Goal: Transaction & Acquisition: Purchase product/service

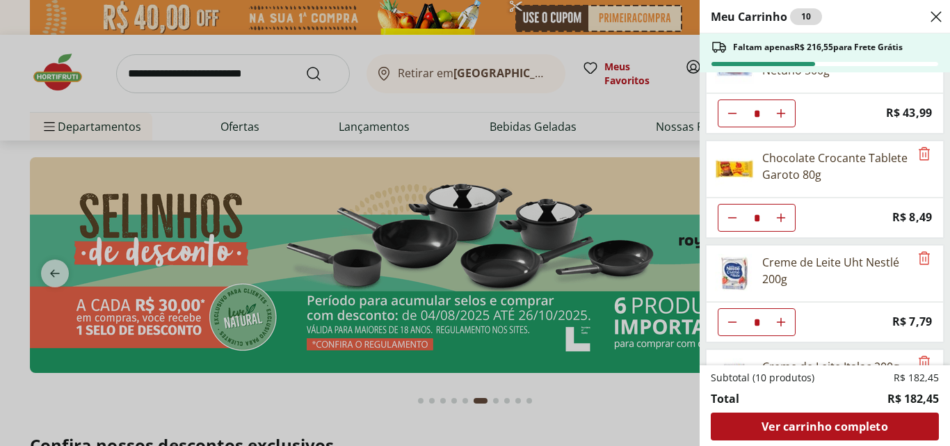
scroll to position [186, 0]
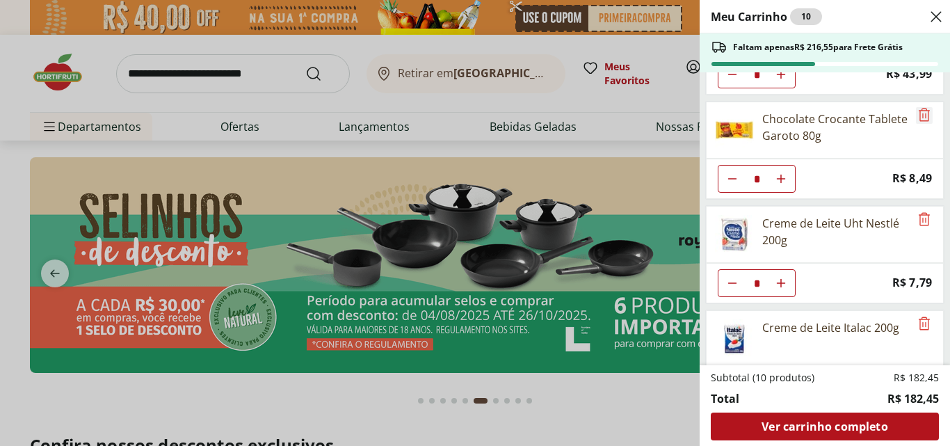
click at [919, 116] on icon "Remove" at bounding box center [924, 114] width 11 height 13
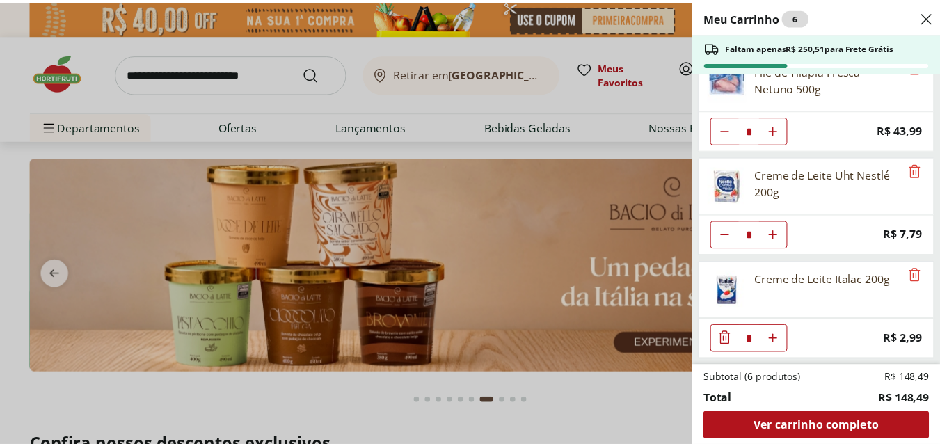
scroll to position [0, 0]
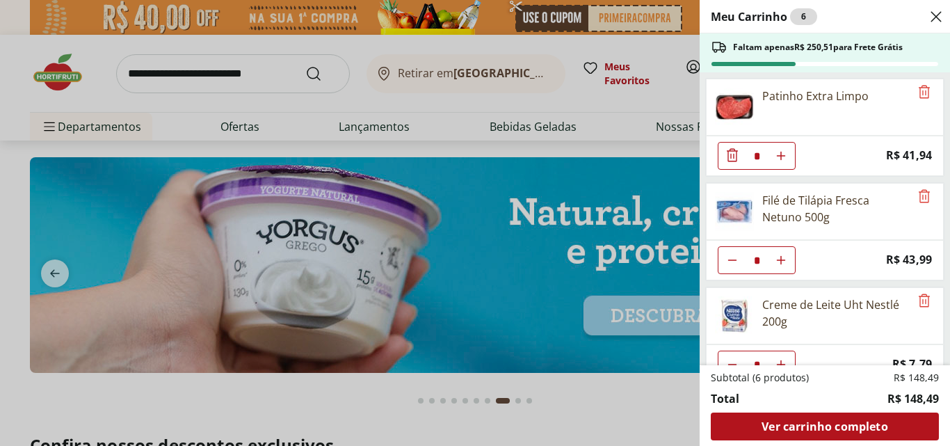
click at [269, 86] on div "Meu Carrinho 6 Faltam apenas R$ 250,51 para Frete Grátis Patinho Extra Limpo * …" at bounding box center [475, 223] width 950 height 446
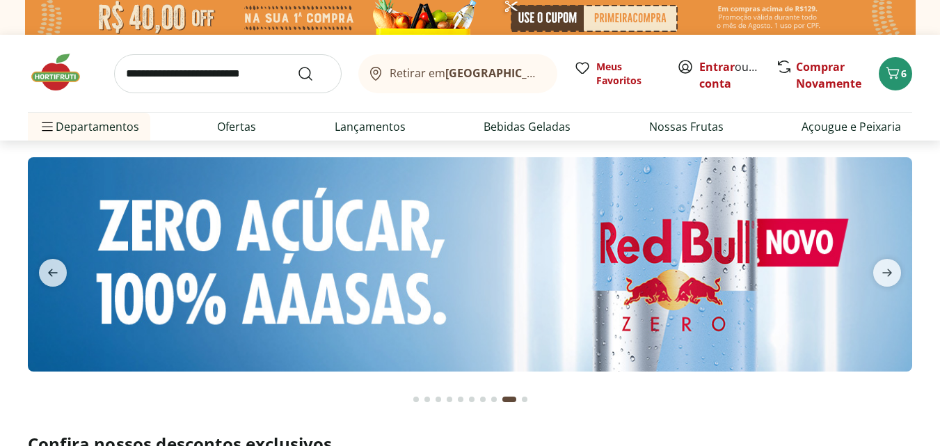
click at [263, 73] on input "search" at bounding box center [228, 73] width 228 height 39
type input "********"
click at [297, 65] on button "Submit Search" at bounding box center [313, 73] width 33 height 17
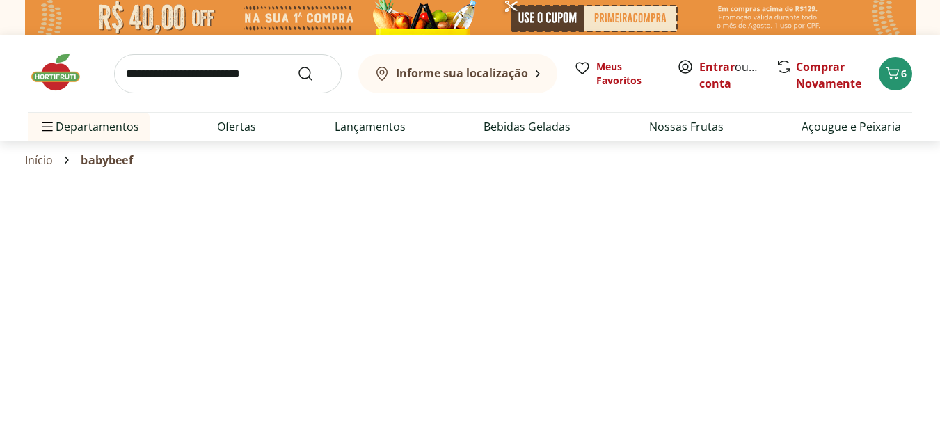
select select "**********"
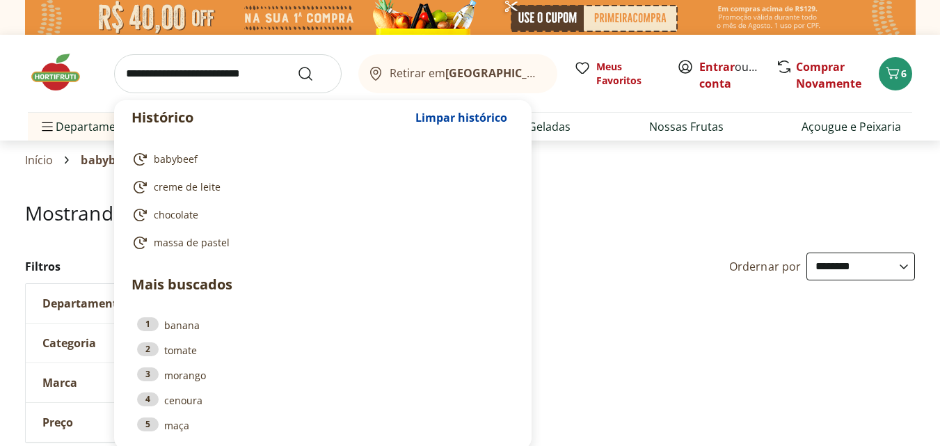
click at [249, 72] on input "search" at bounding box center [228, 73] width 228 height 39
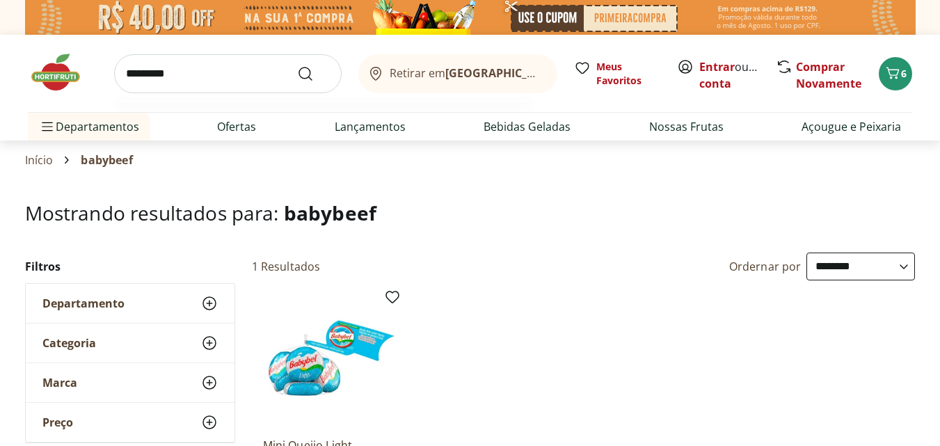
type input "*********"
click at [297, 65] on button "Submit Search" at bounding box center [313, 73] width 33 height 17
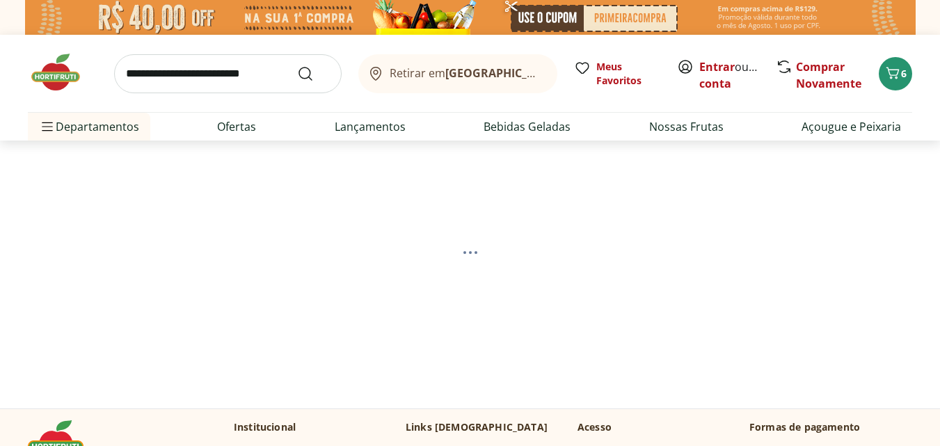
select select "**********"
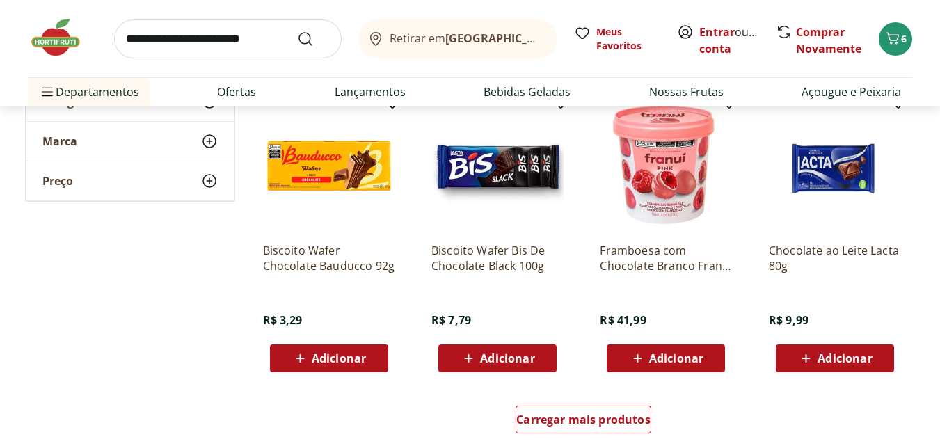
scroll to position [835, 0]
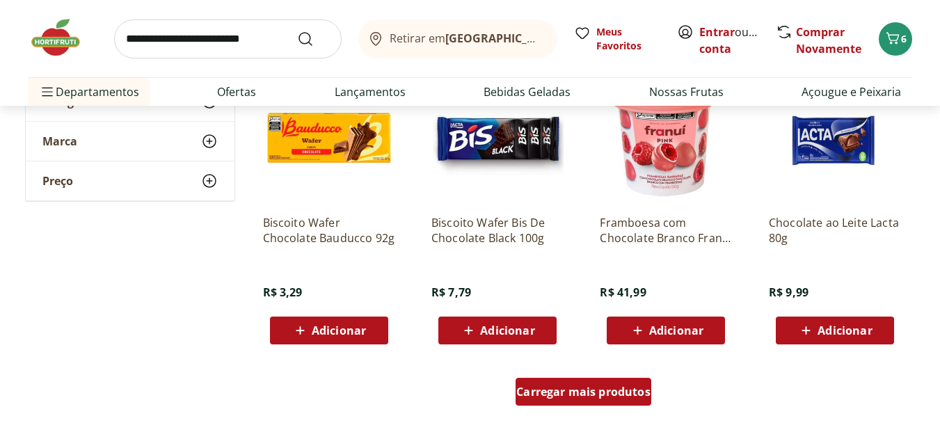
click at [614, 390] on span "Carregar mais produtos" at bounding box center [583, 391] width 134 height 11
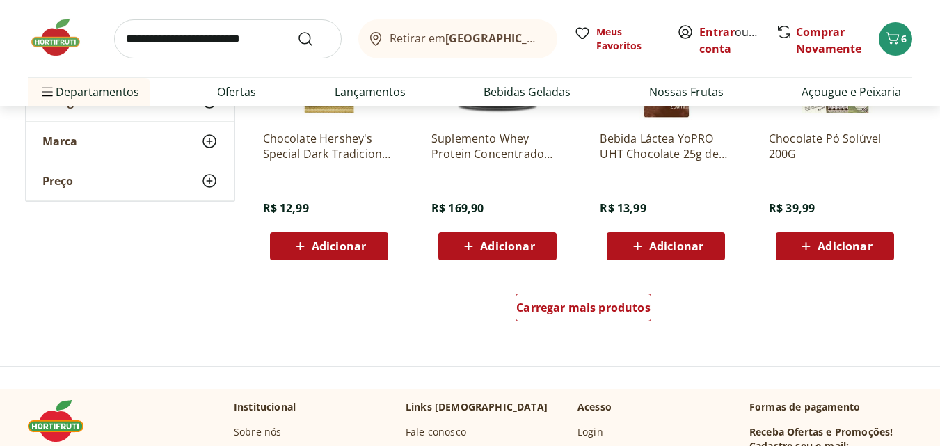
scroll to position [1856, 0]
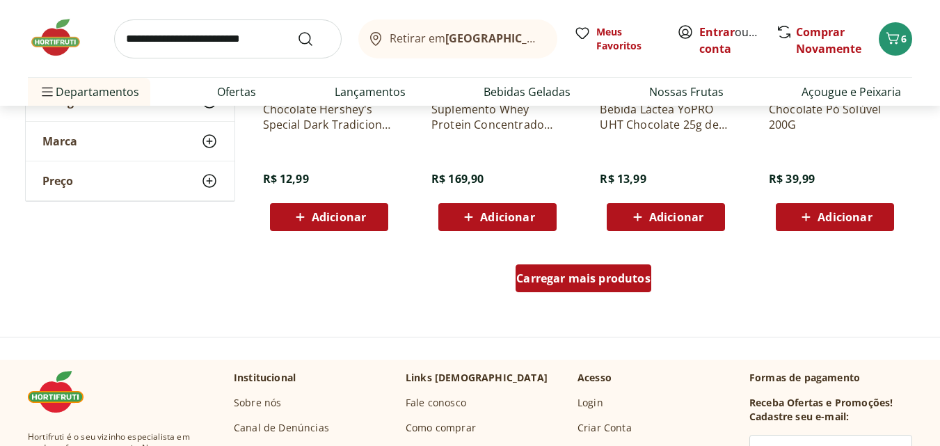
click at [576, 276] on span "Carregar mais produtos" at bounding box center [583, 278] width 134 height 11
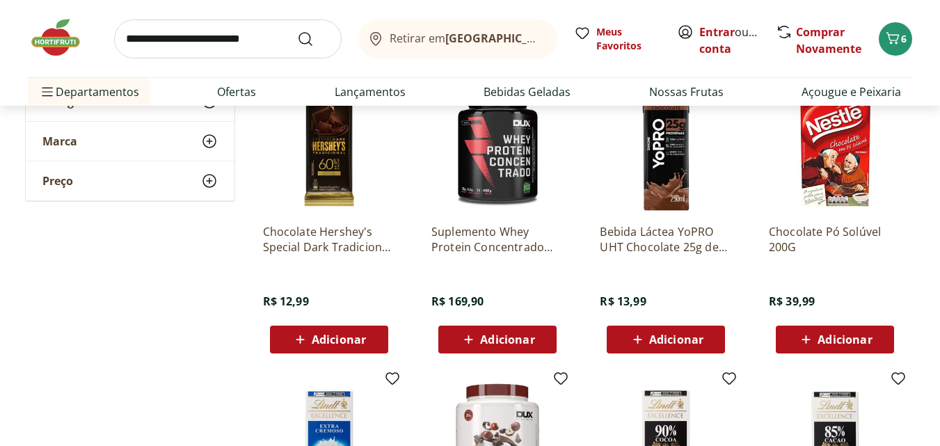
scroll to position [1762, 0]
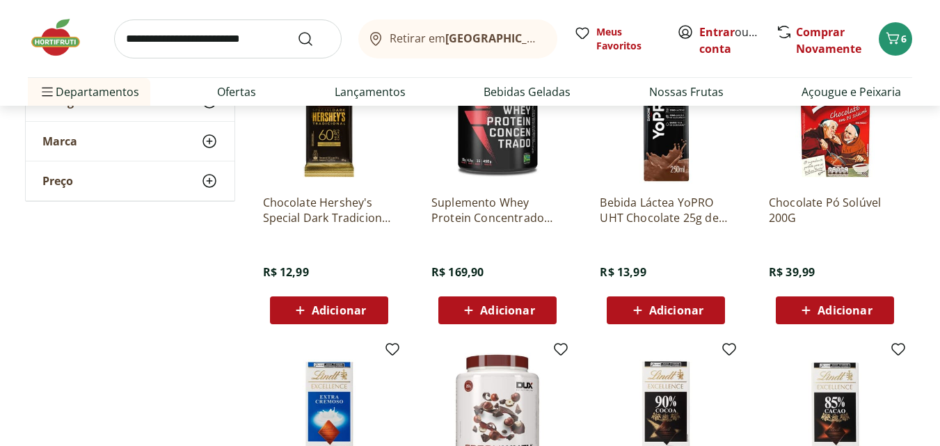
click at [343, 310] on span "Adicionar" at bounding box center [339, 310] width 54 height 11
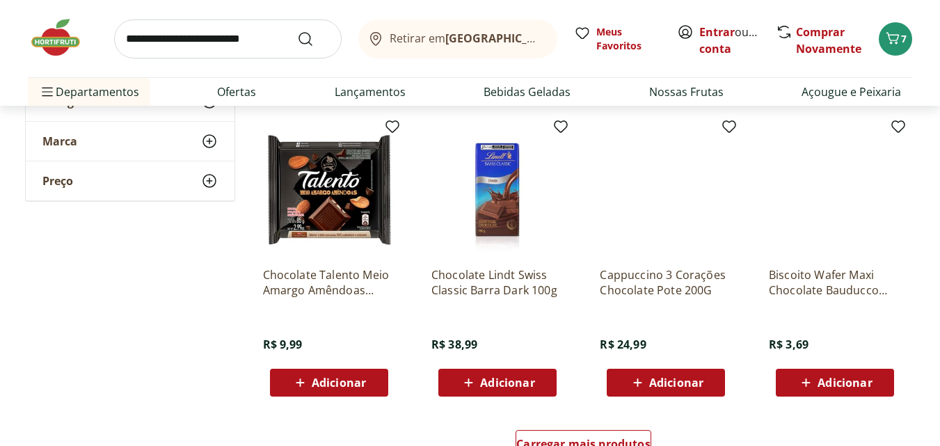
scroll to position [2690, 0]
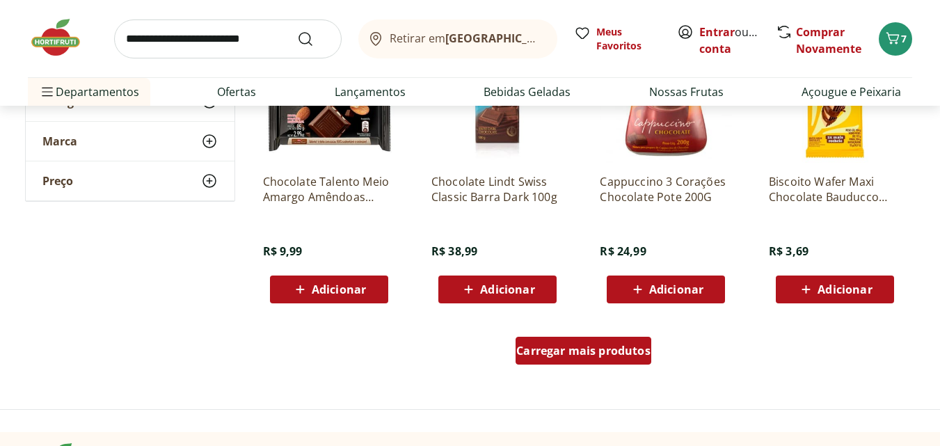
click at [578, 349] on span "Carregar mais produtos" at bounding box center [583, 350] width 134 height 11
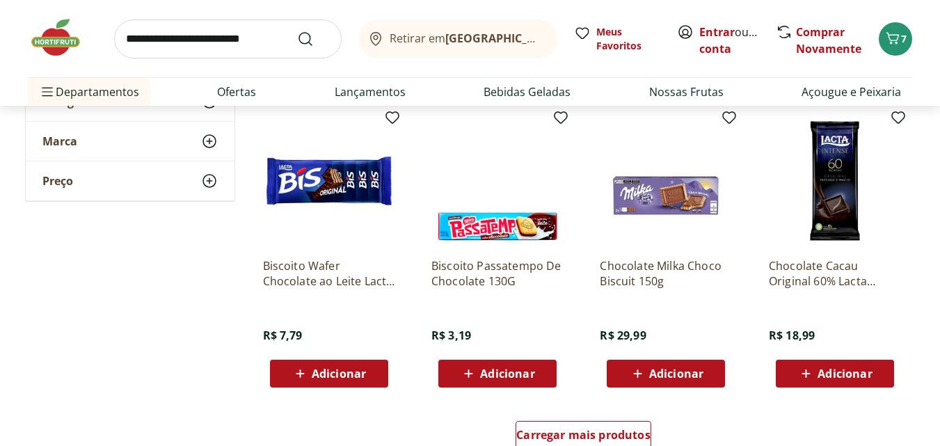
scroll to position [3525, 0]
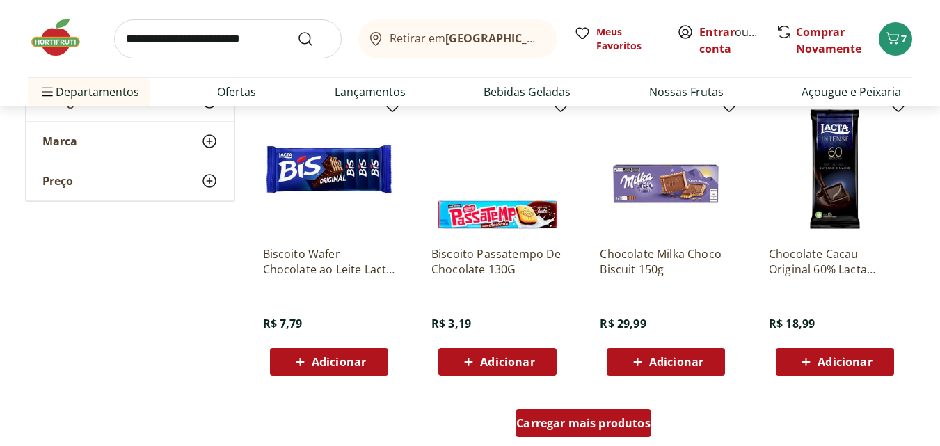
click at [591, 419] on span "Carregar mais produtos" at bounding box center [583, 422] width 134 height 11
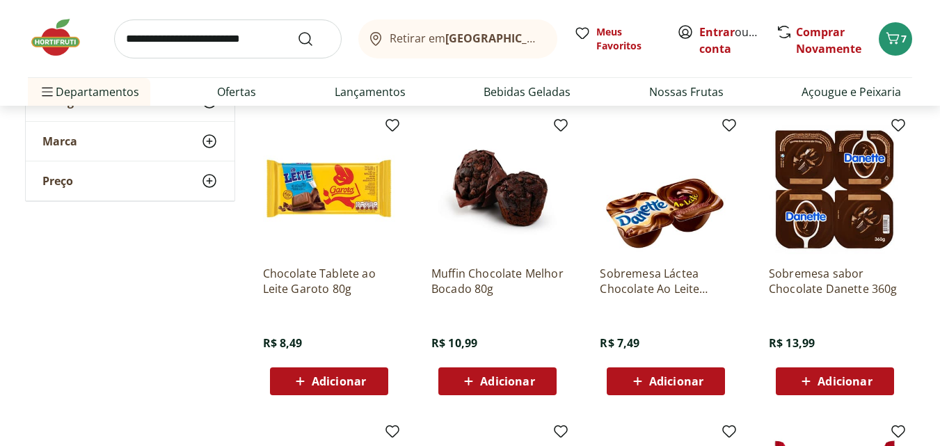
scroll to position [3804, 0]
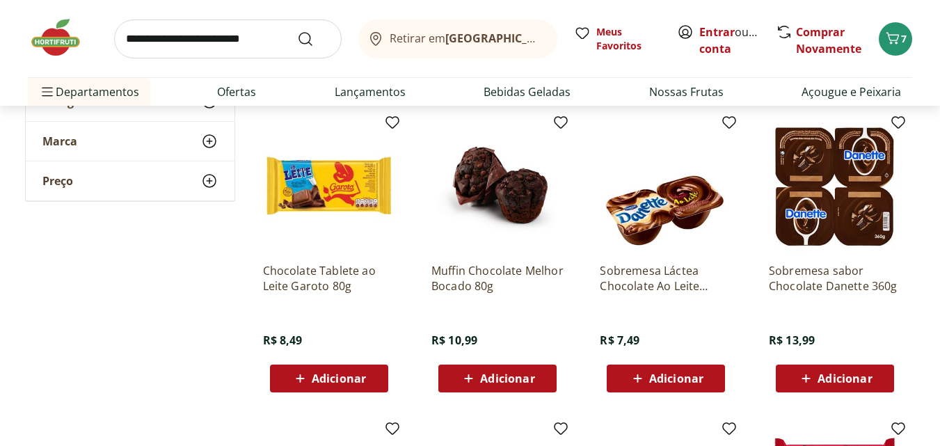
click at [327, 374] on span "Adicionar" at bounding box center [339, 378] width 54 height 11
click at [367, 378] on icon at bounding box center [368, 378] width 8 height 8
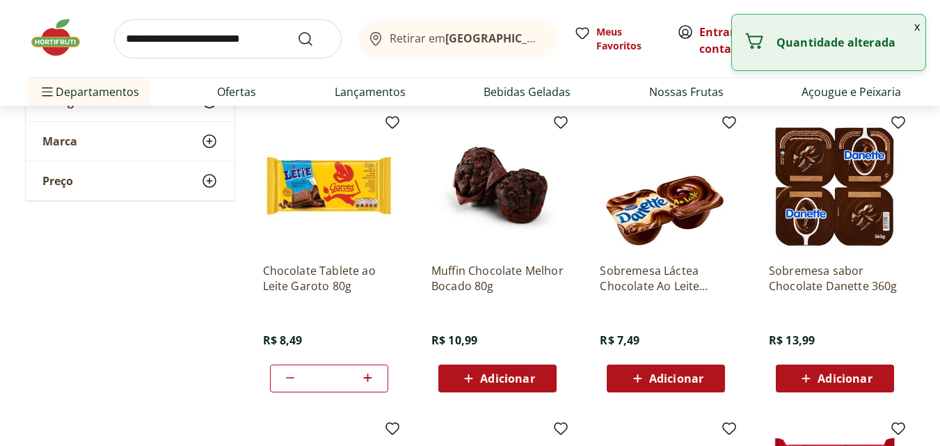
click at [369, 378] on icon at bounding box center [368, 378] width 8 height 8
type input "*"
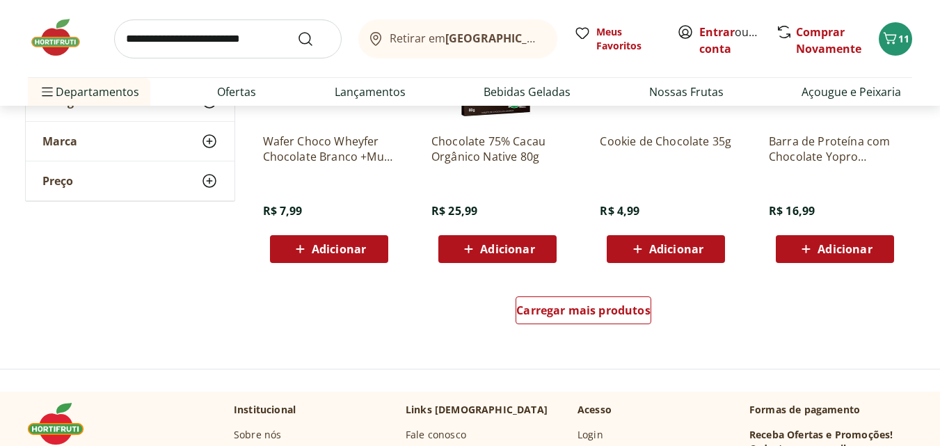
scroll to position [4639, 0]
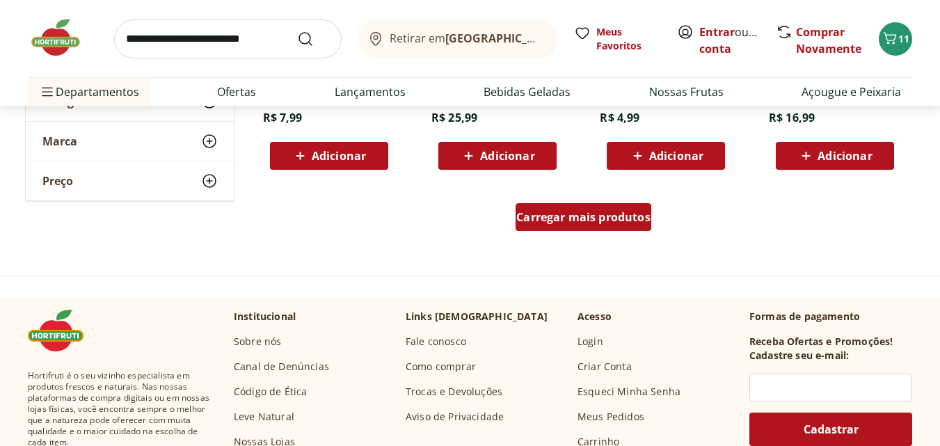
click at [588, 217] on span "Carregar mais produtos" at bounding box center [583, 217] width 134 height 11
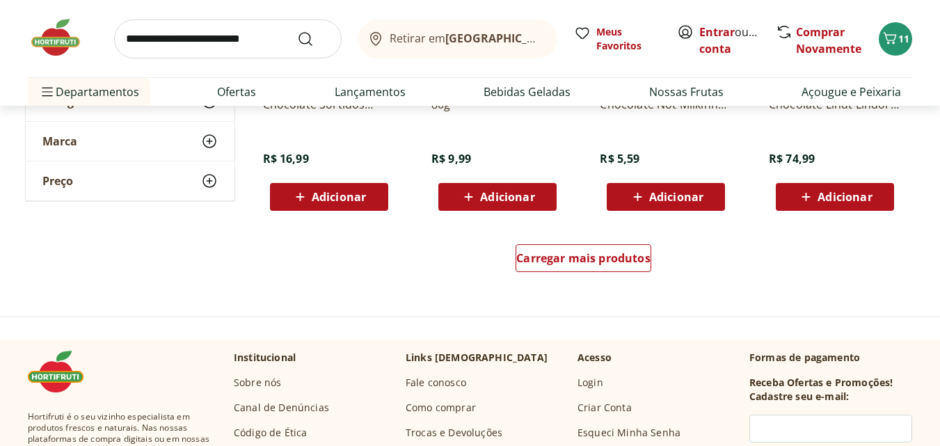
scroll to position [5566, 0]
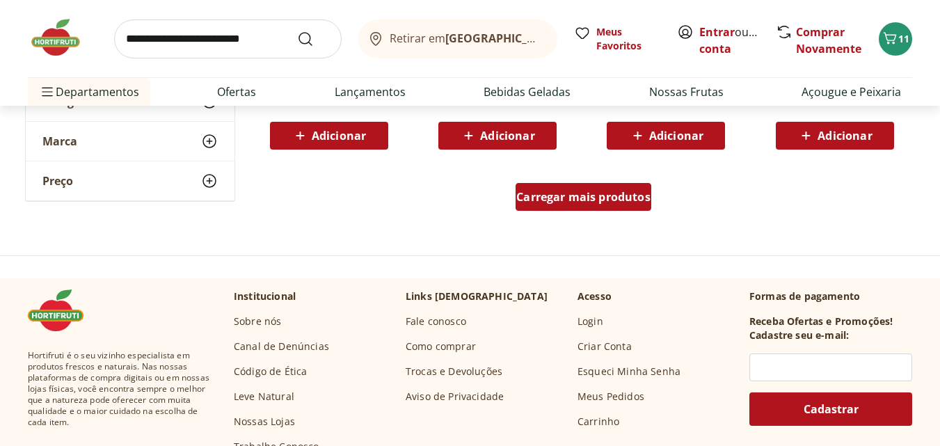
click at [578, 198] on span "Carregar mais produtos" at bounding box center [583, 196] width 134 height 11
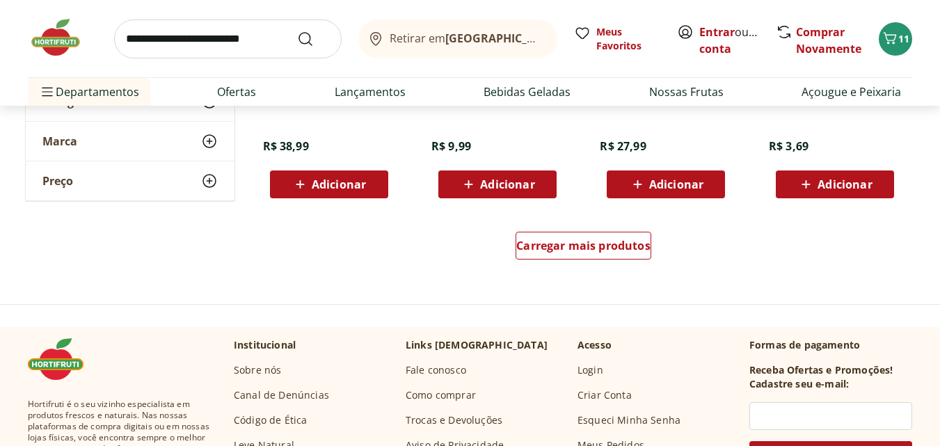
scroll to position [6493, 0]
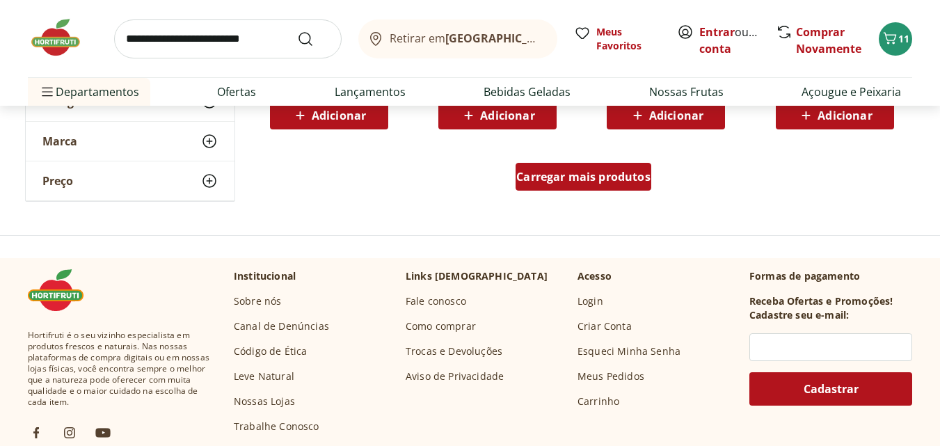
click at [577, 173] on span "Carregar mais produtos" at bounding box center [583, 176] width 134 height 11
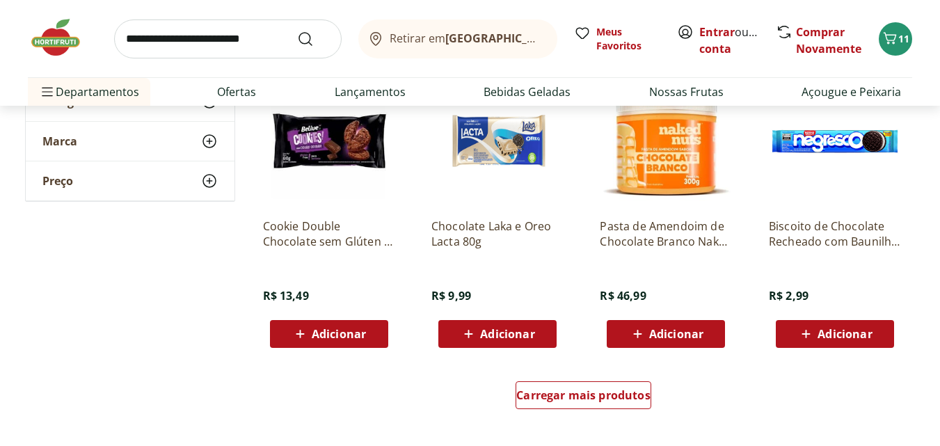
scroll to position [7328, 0]
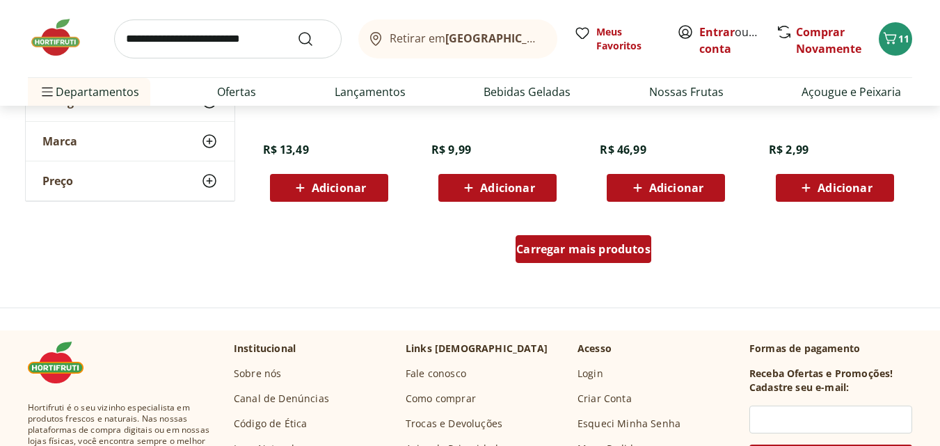
click at [559, 244] on span "Carregar mais produtos" at bounding box center [583, 249] width 134 height 11
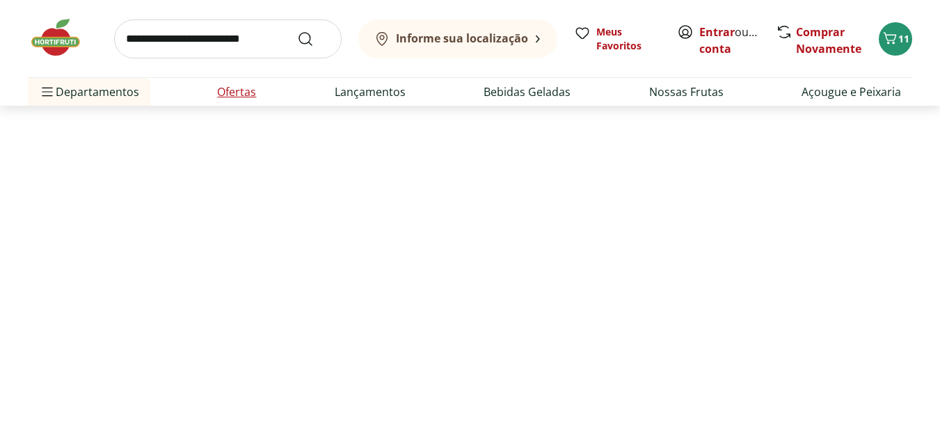
scroll to position [3525, 0]
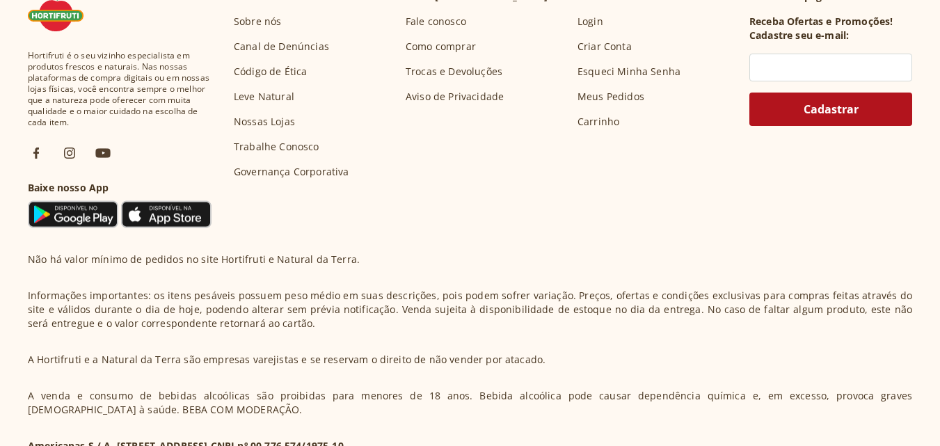
select select "**********"
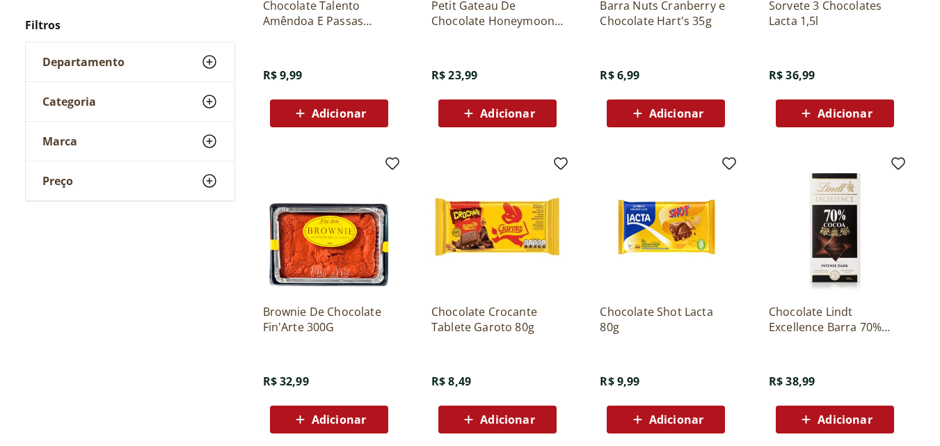
type input "*"
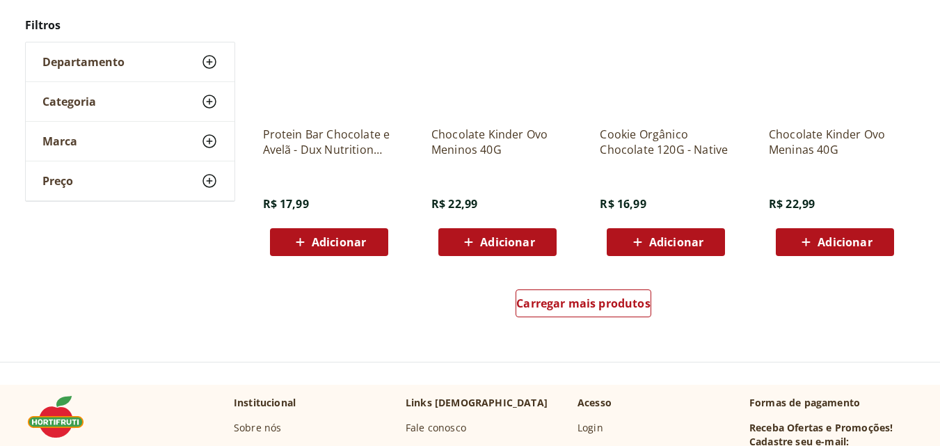
scroll to position [10323, 0]
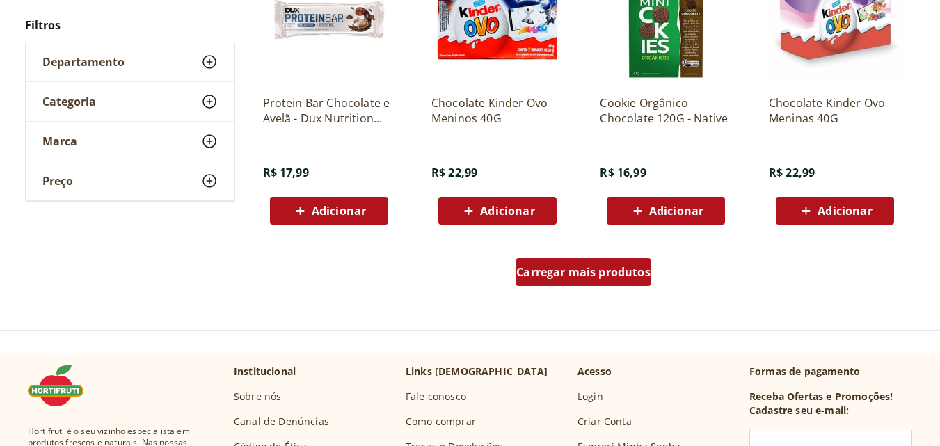
click at [573, 267] on span "Carregar mais produtos" at bounding box center [583, 271] width 134 height 11
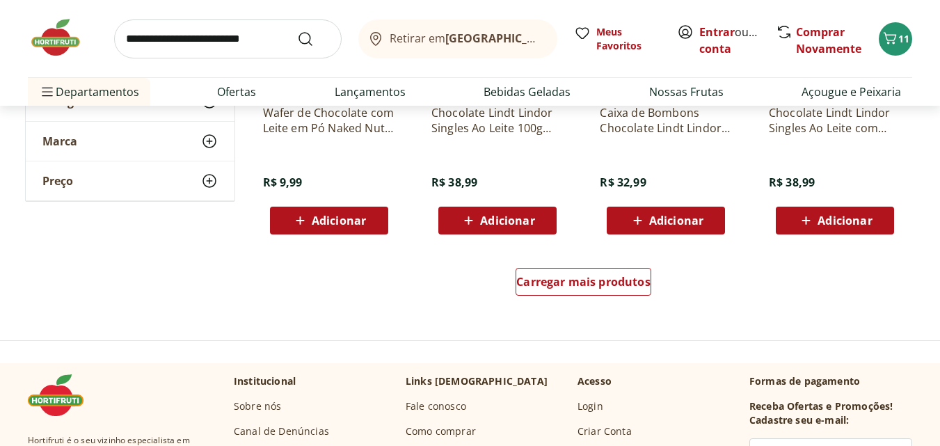
scroll to position [11431, 0]
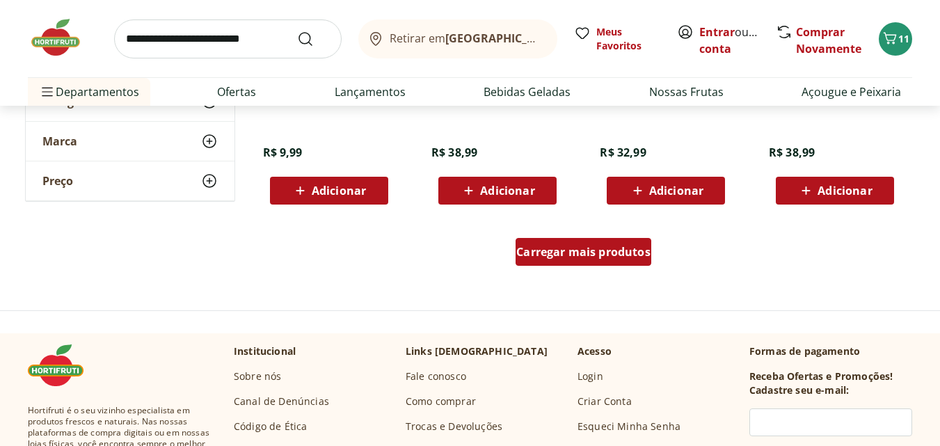
click at [589, 248] on span "Carregar mais produtos" at bounding box center [583, 251] width 134 height 11
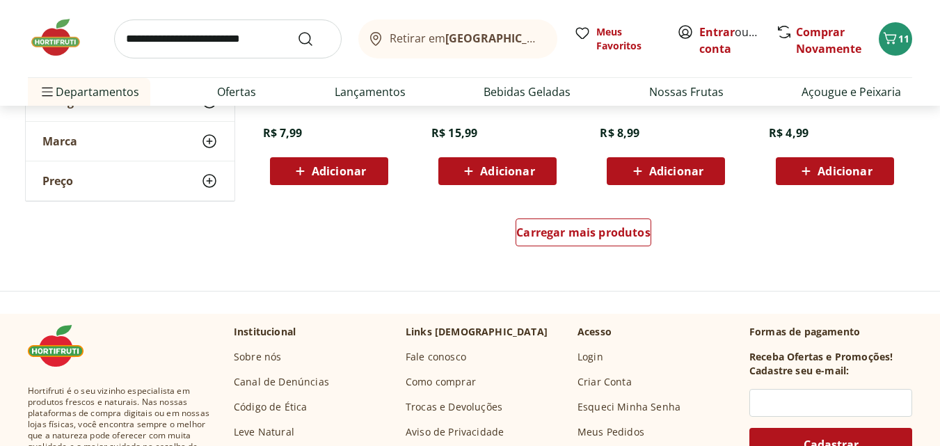
scroll to position [12358, 0]
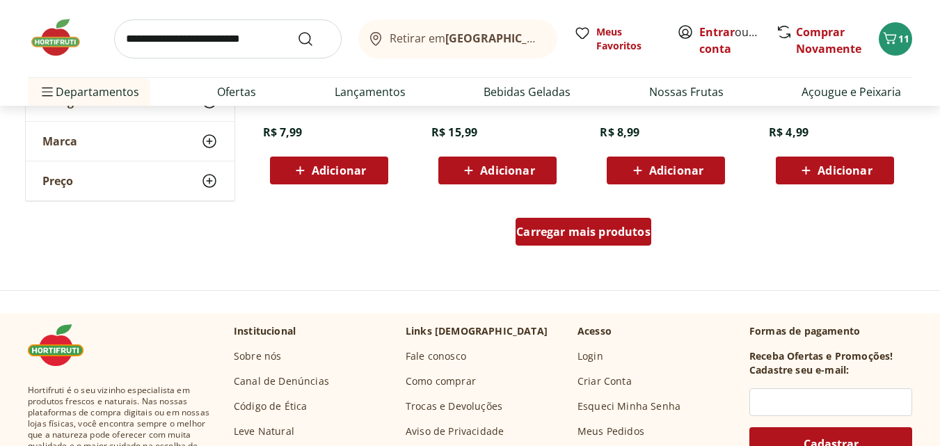
click at [571, 233] on span "Carregar mais produtos" at bounding box center [583, 231] width 134 height 11
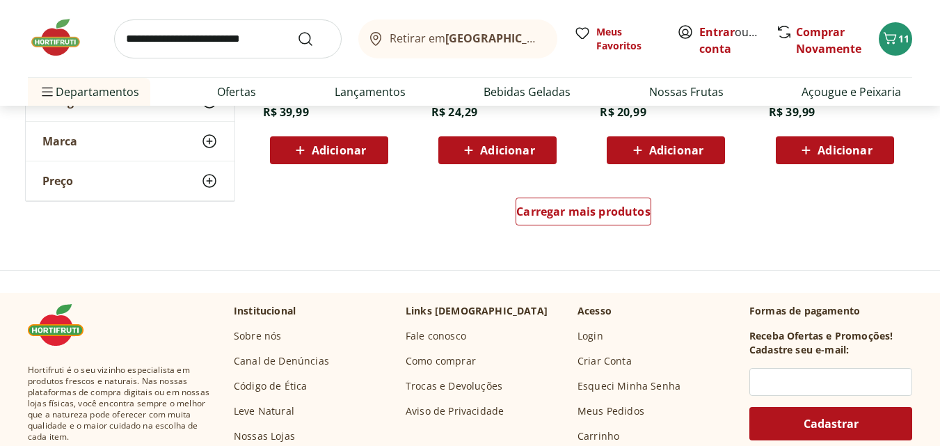
scroll to position [13286, 0]
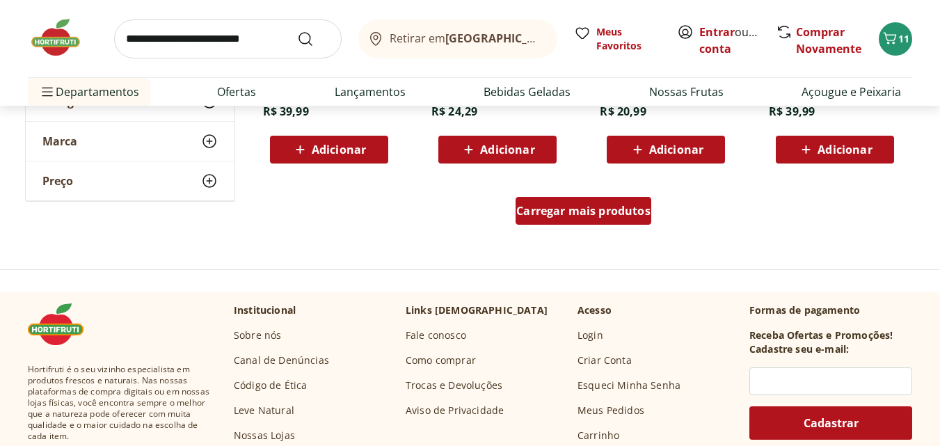
click at [589, 207] on span "Carregar mais produtos" at bounding box center [583, 210] width 134 height 11
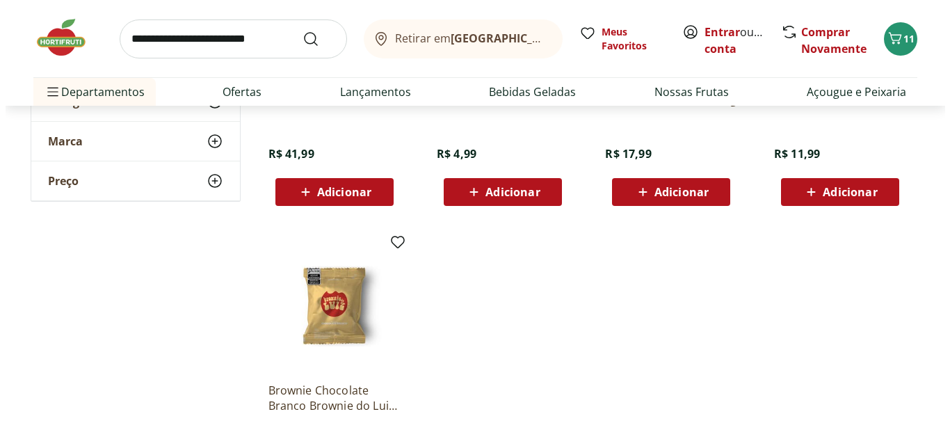
scroll to position [13564, 0]
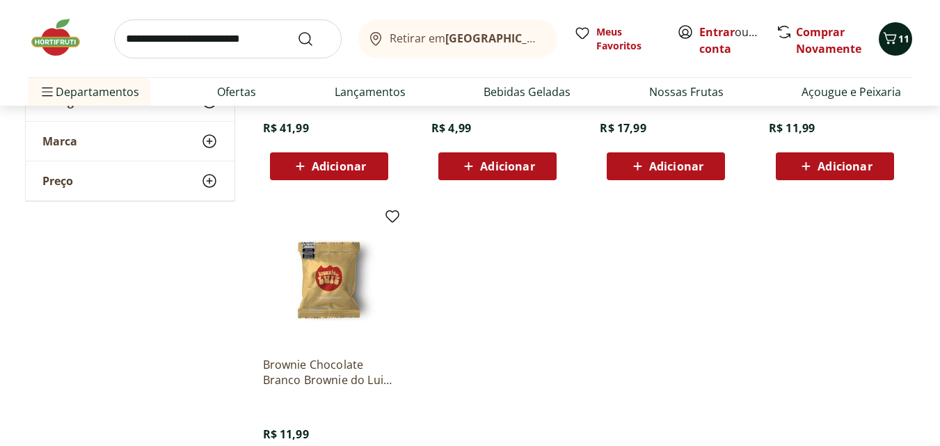
click at [887, 44] on icon "Carrinho" at bounding box center [890, 38] width 17 height 17
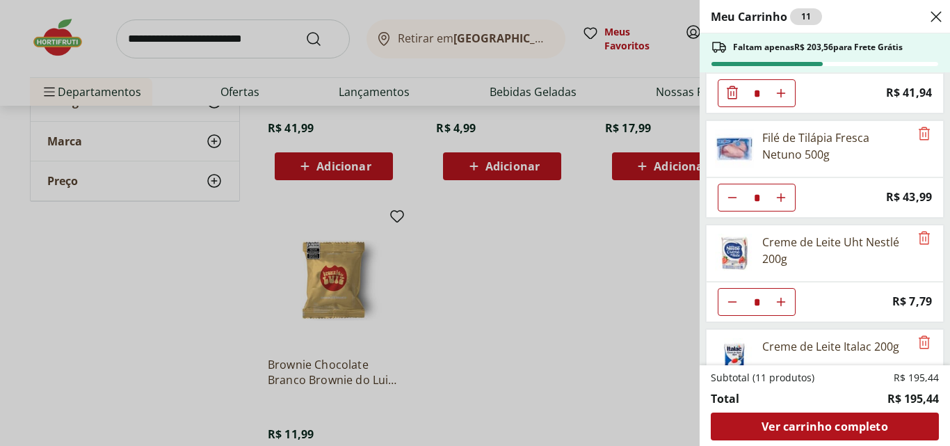
scroll to position [93, 0]
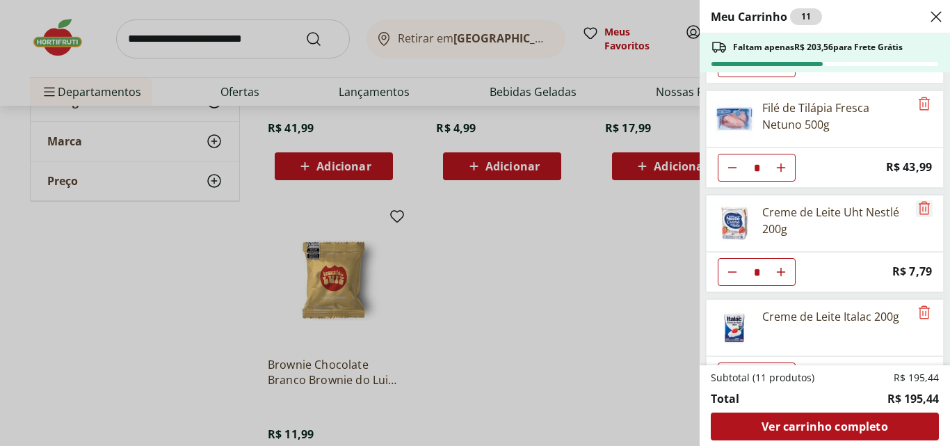
click at [919, 209] on icon "Remove" at bounding box center [924, 208] width 17 height 17
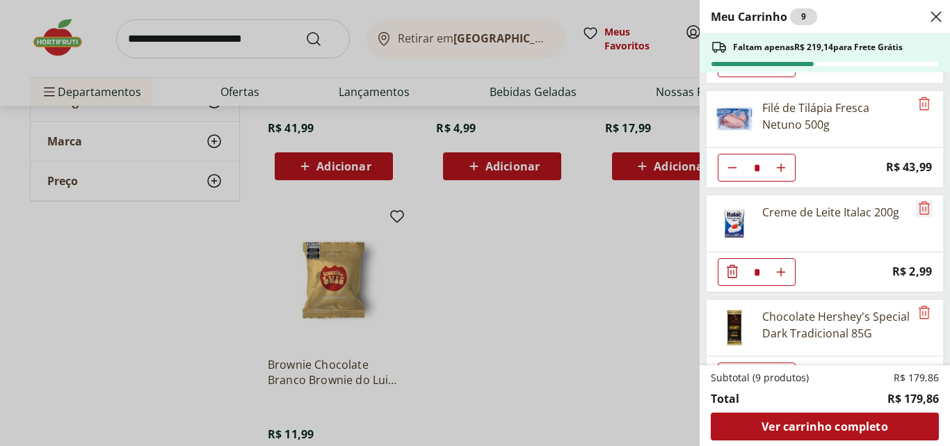
click at [919, 209] on icon "Remove" at bounding box center [924, 208] width 17 height 17
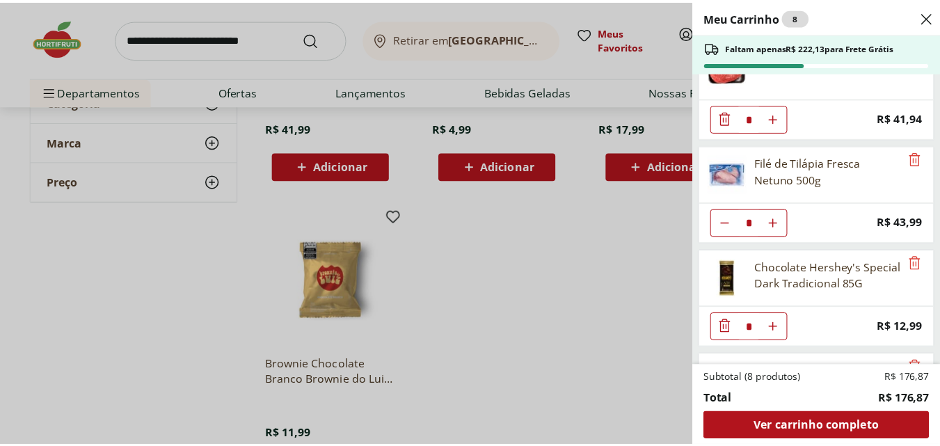
scroll to position [0, 0]
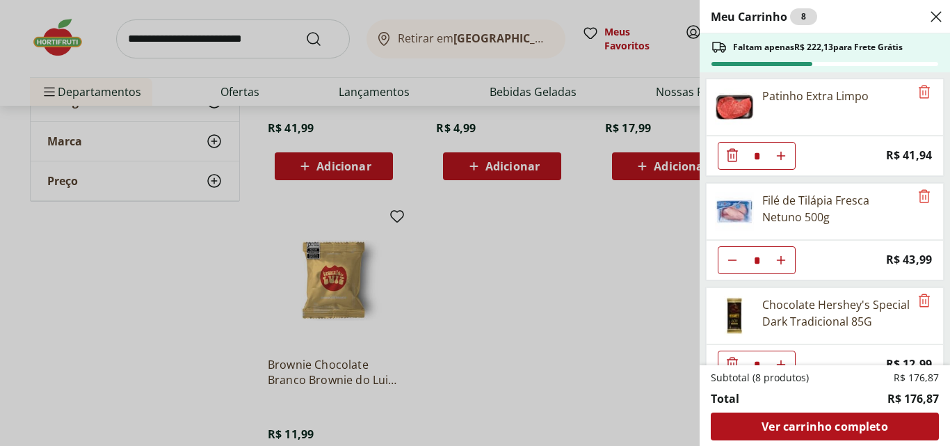
drag, startPoint x: 193, startPoint y: 24, endPoint x: 205, endPoint y: 37, distance: 17.2
click at [198, 29] on div "Meu Carrinho 8 Faltam apenas R$ 222,13 para Frete Grátis Patinho Extra Limpo * …" at bounding box center [475, 223] width 950 height 446
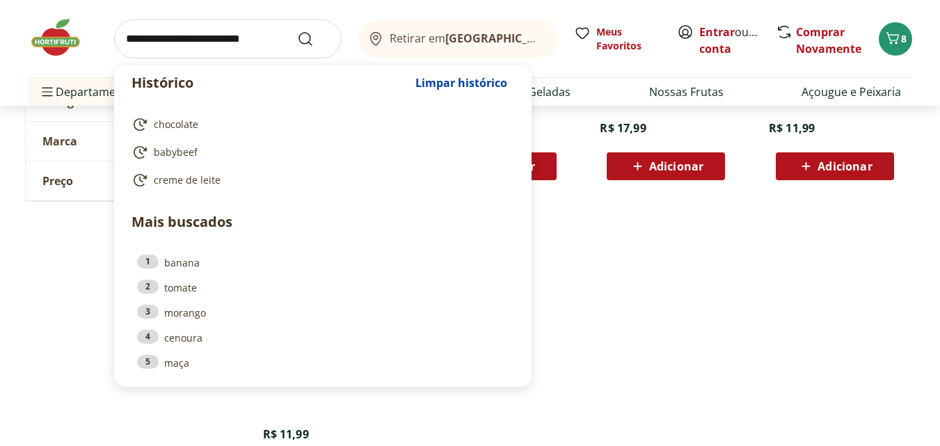
click at [205, 37] on input "search" at bounding box center [228, 38] width 228 height 39
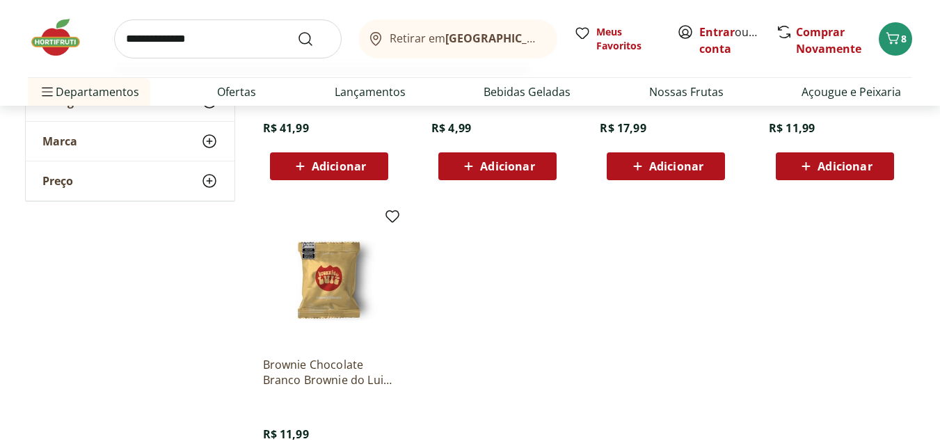
type input "**********"
click at [297, 31] on button "Submit Search" at bounding box center [313, 39] width 33 height 17
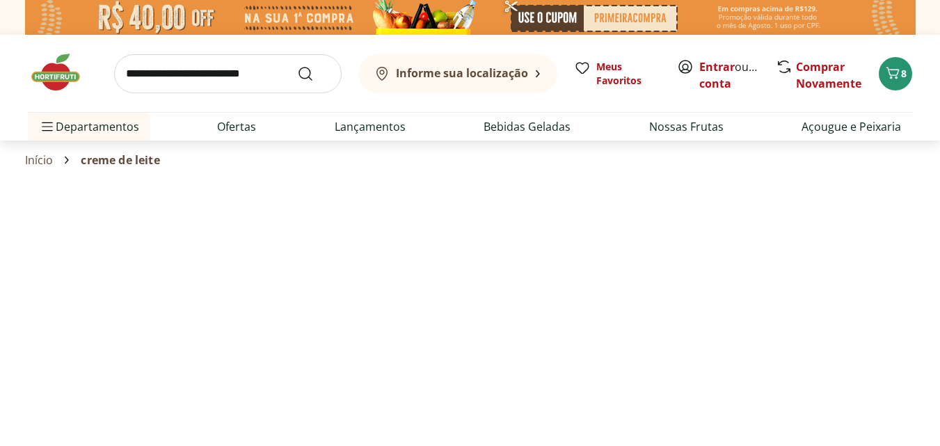
select select "**********"
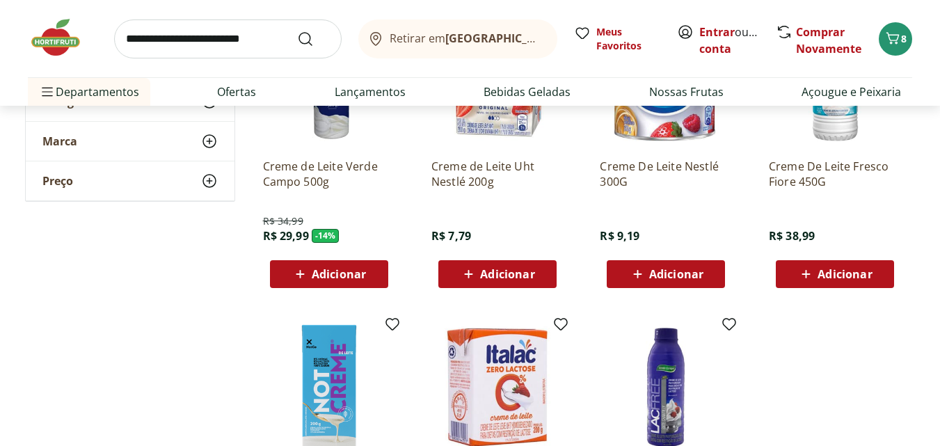
scroll to position [278, 0]
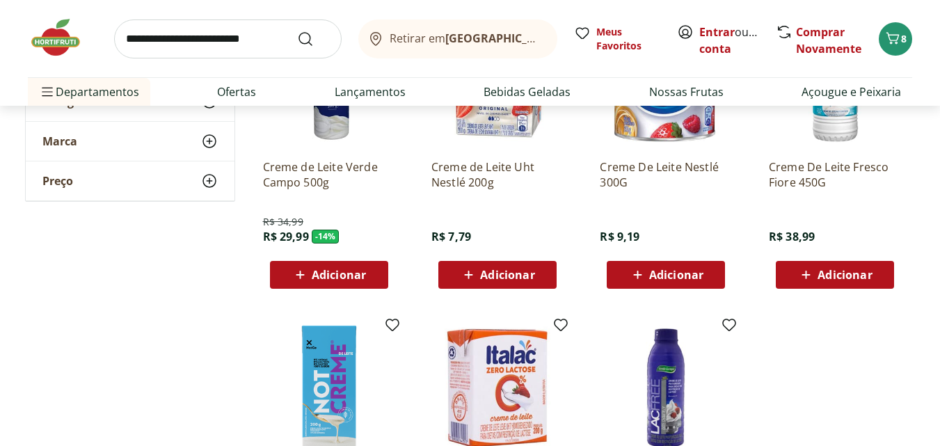
click at [701, 267] on span "Adicionar" at bounding box center [666, 274] width 74 height 17
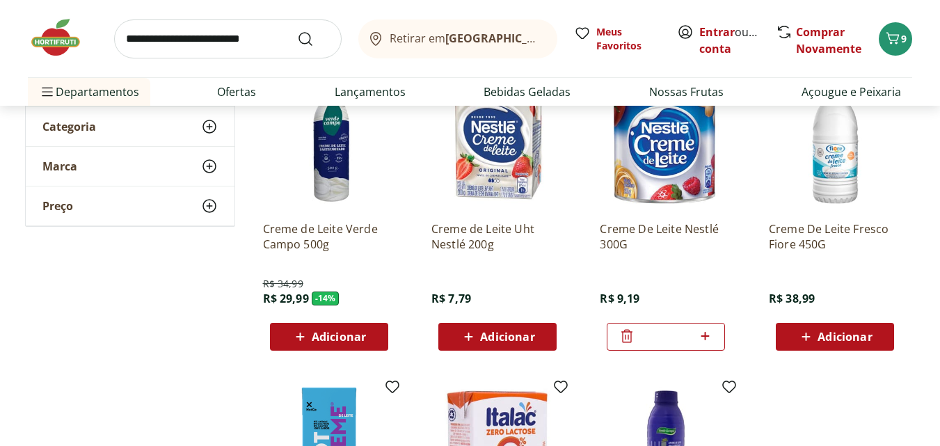
scroll to position [186, 0]
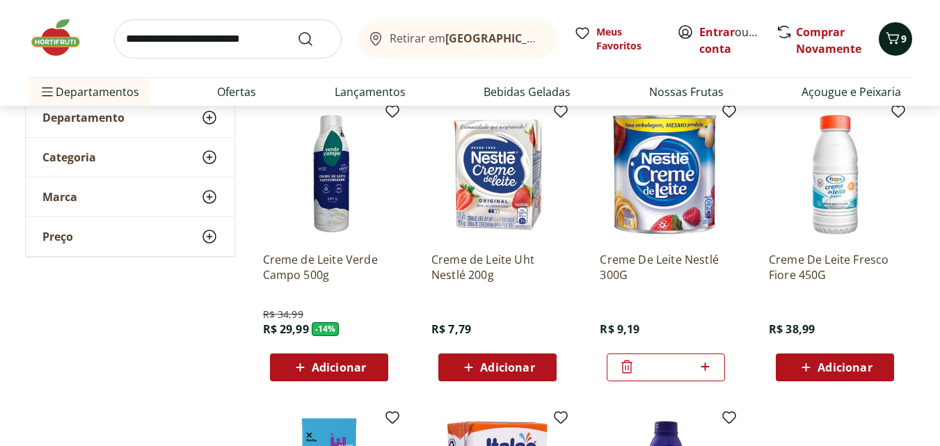
click at [892, 40] on icon "Carrinho" at bounding box center [892, 38] width 13 height 12
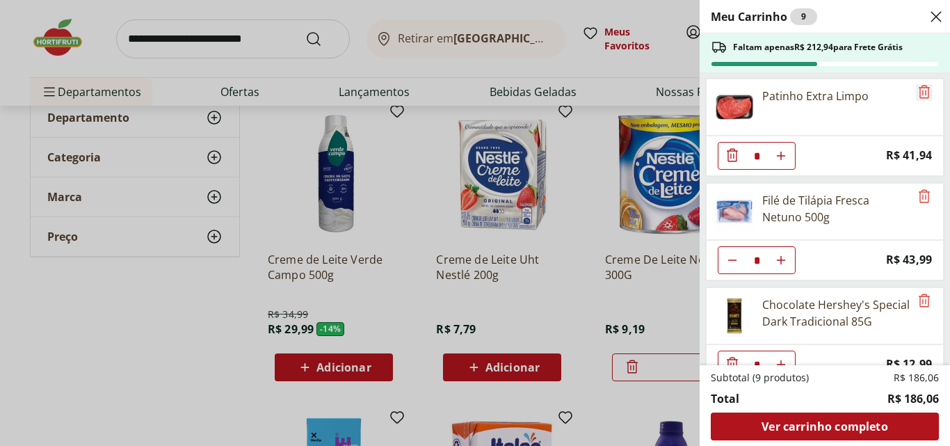
drag, startPoint x: 919, startPoint y: 93, endPoint x: 898, endPoint y: 97, distance: 21.4
click at [916, 91] on icon "Remove" at bounding box center [924, 91] width 17 height 17
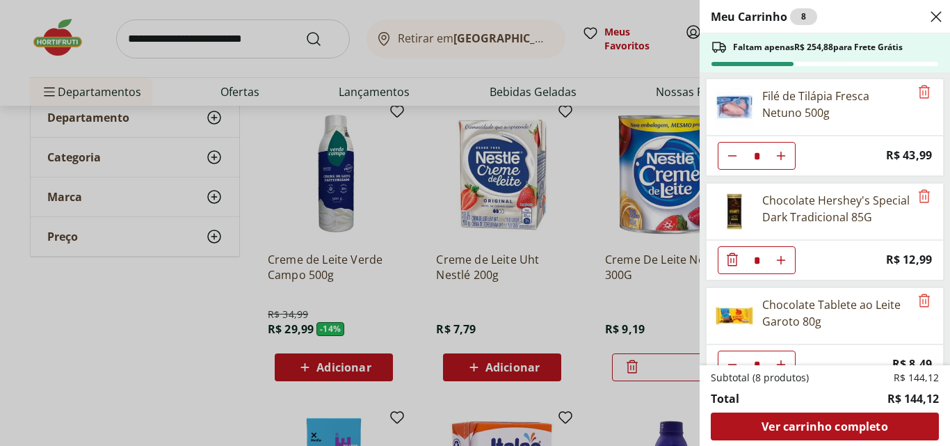
drag, startPoint x: 271, startPoint y: 46, endPoint x: 241, endPoint y: 56, distance: 31.5
click at [263, 49] on div "Meu Carrinho 8 Faltam apenas R$ 254,88 para Frete Grátis Filé de Tilápia Fresca…" at bounding box center [475, 223] width 950 height 446
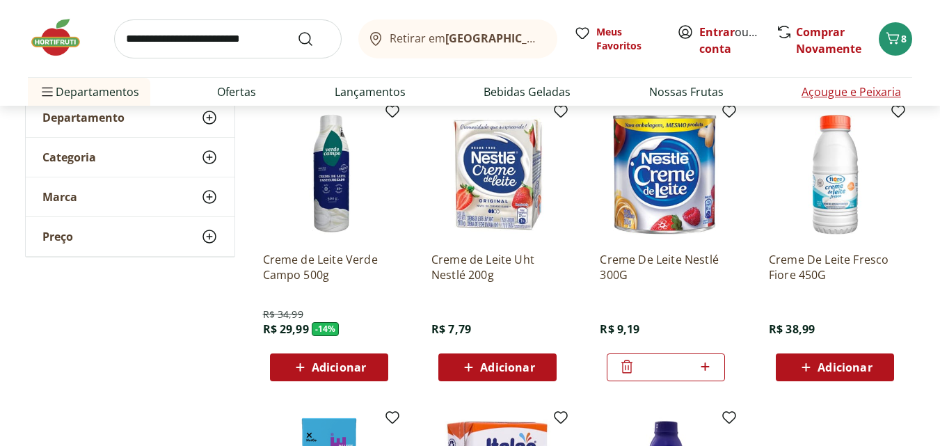
click at [832, 95] on link "Açougue e Peixaria" at bounding box center [851, 91] width 99 height 17
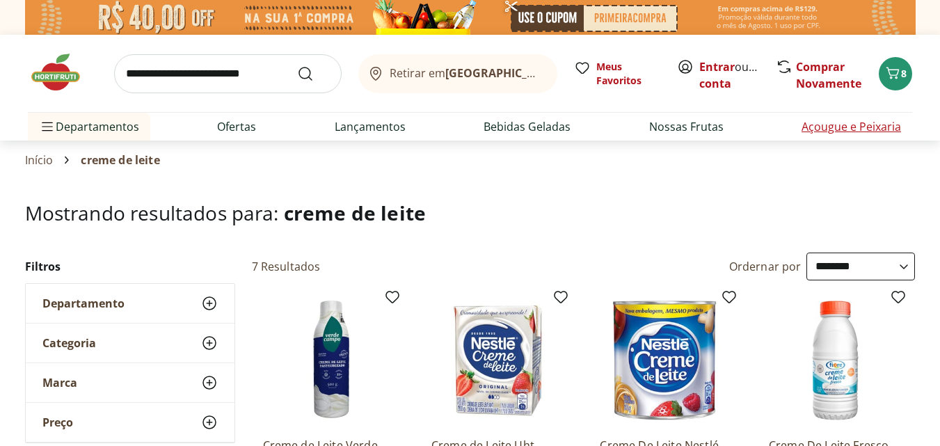
select select "**********"
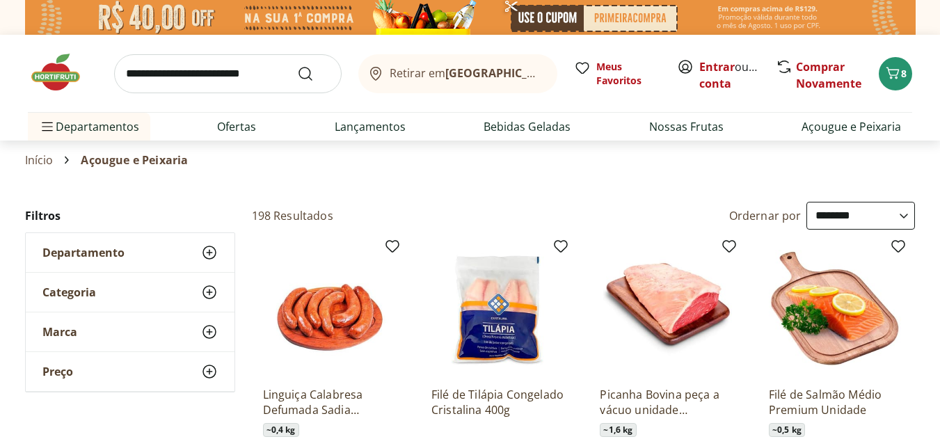
click at [207, 292] on use at bounding box center [209, 292] width 17 height 17
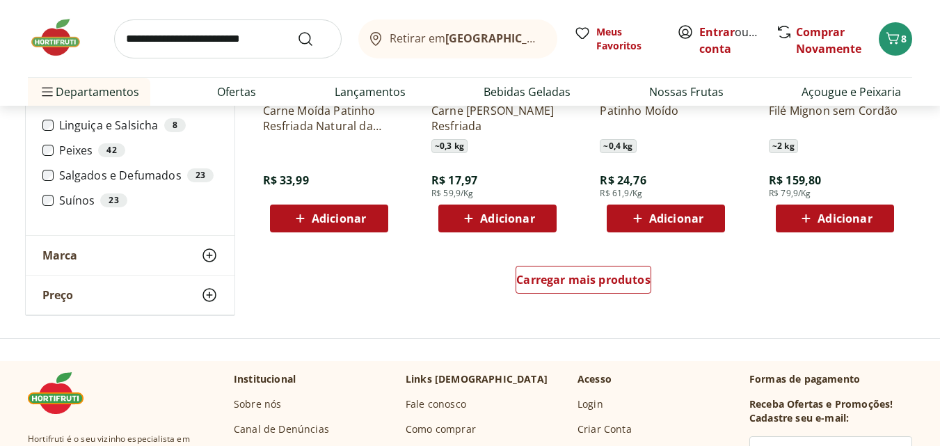
scroll to position [927, 0]
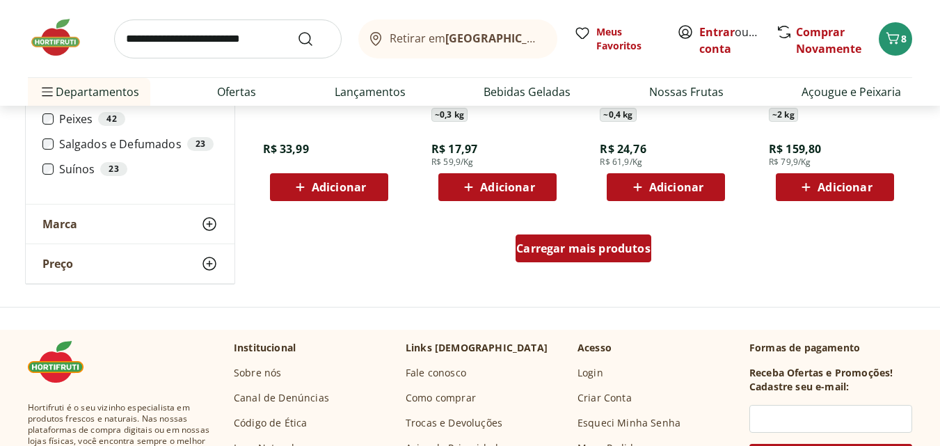
click at [568, 250] on span "Carregar mais produtos" at bounding box center [583, 248] width 134 height 11
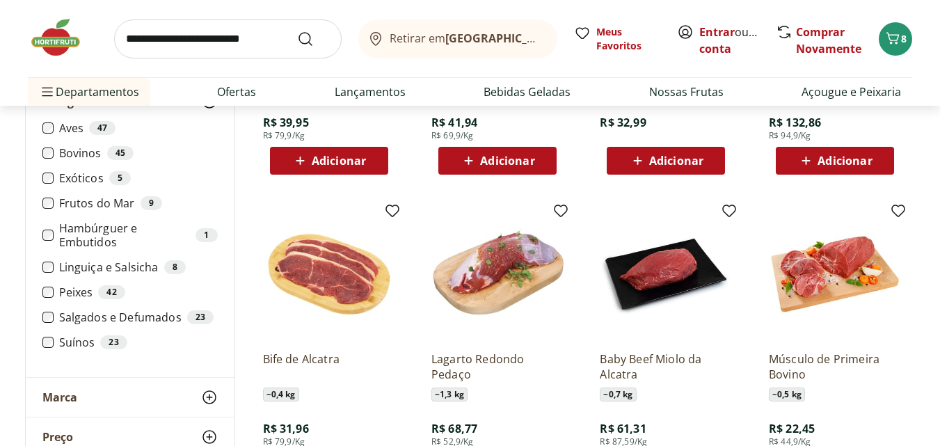
scroll to position [1299, 0]
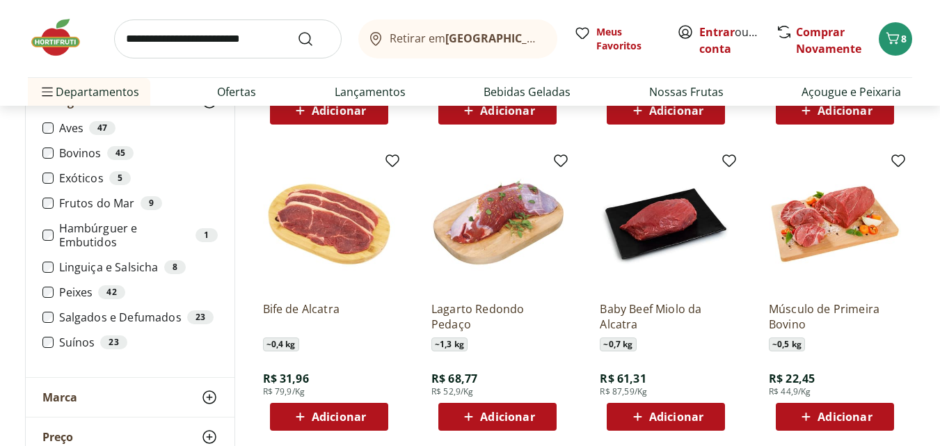
click at [672, 415] on span "Adicionar" at bounding box center [676, 416] width 54 height 11
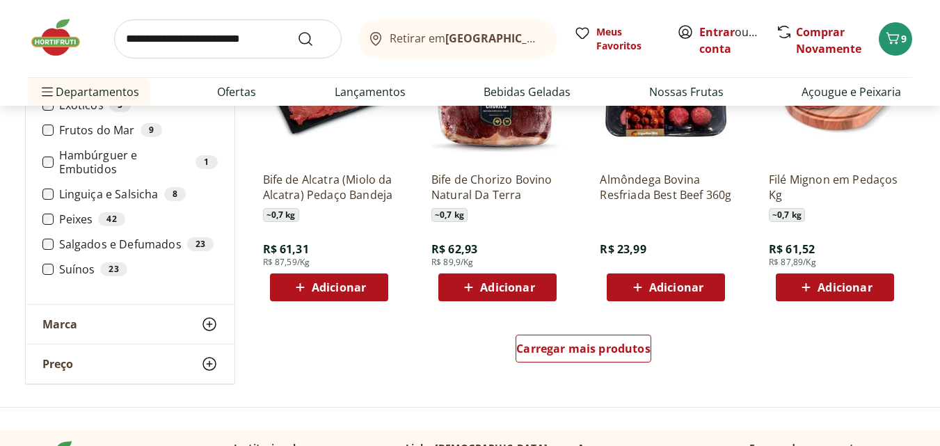
scroll to position [1762, 0]
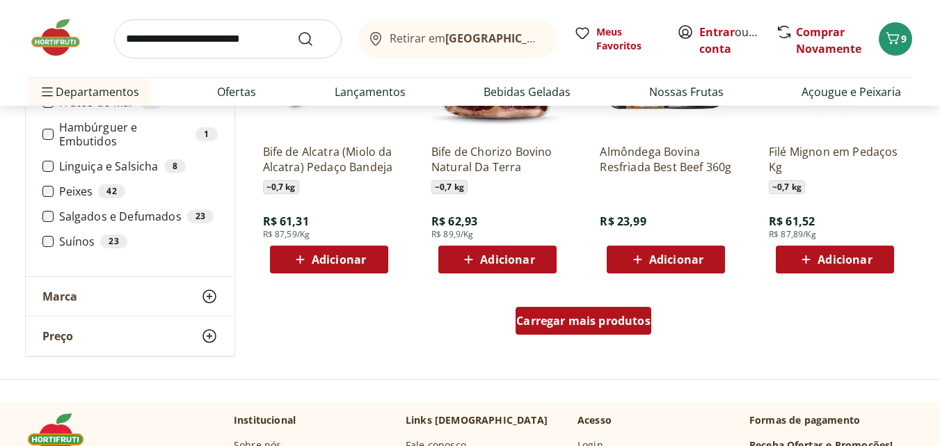
click at [572, 320] on span "Carregar mais produtos" at bounding box center [583, 320] width 134 height 11
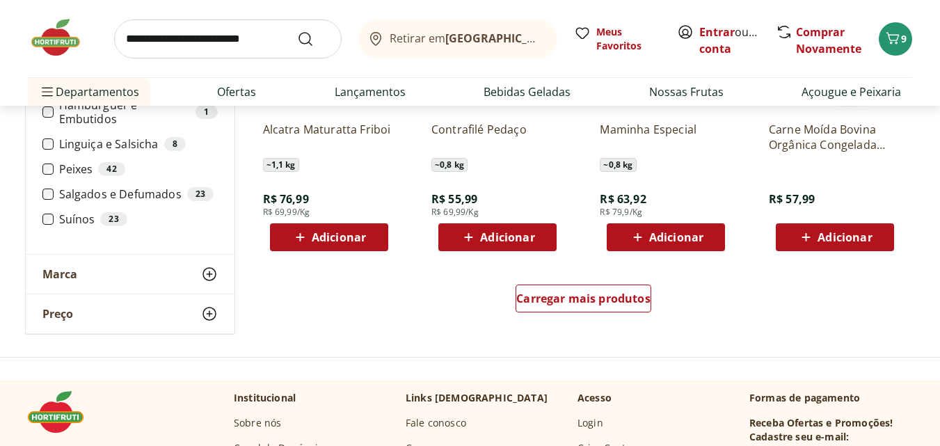
scroll to position [2783, 0]
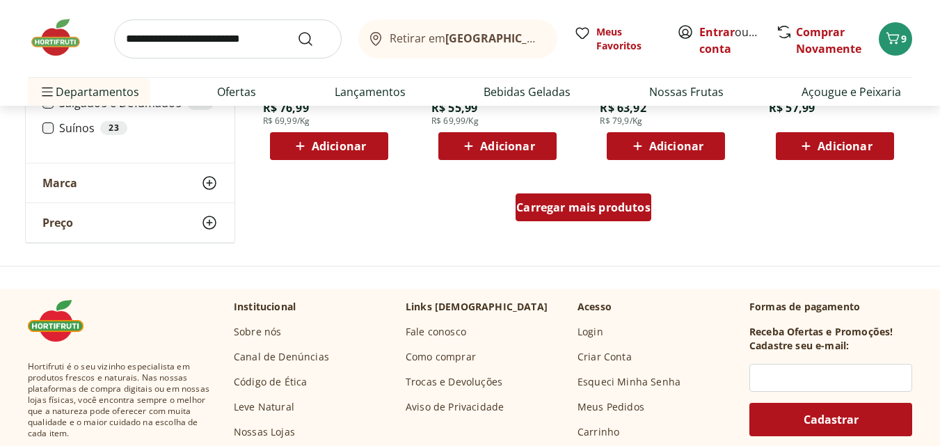
click at [591, 202] on span "Carregar mais produtos" at bounding box center [583, 207] width 134 height 11
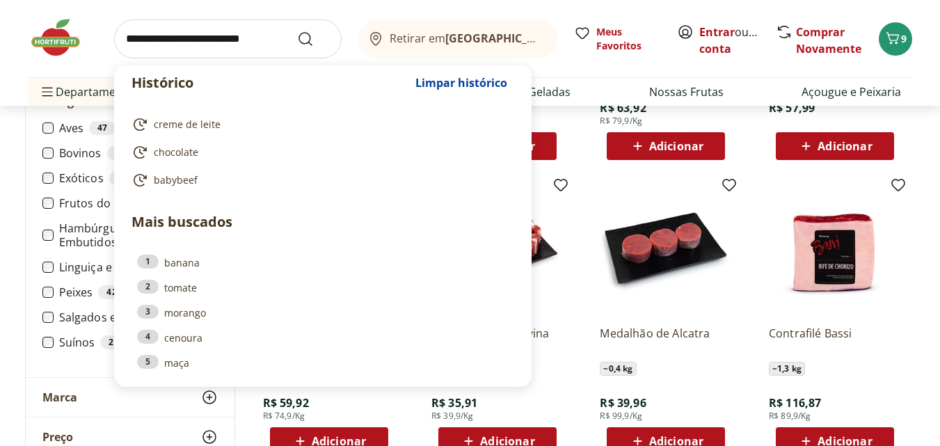
click at [250, 36] on input "search" at bounding box center [228, 38] width 228 height 39
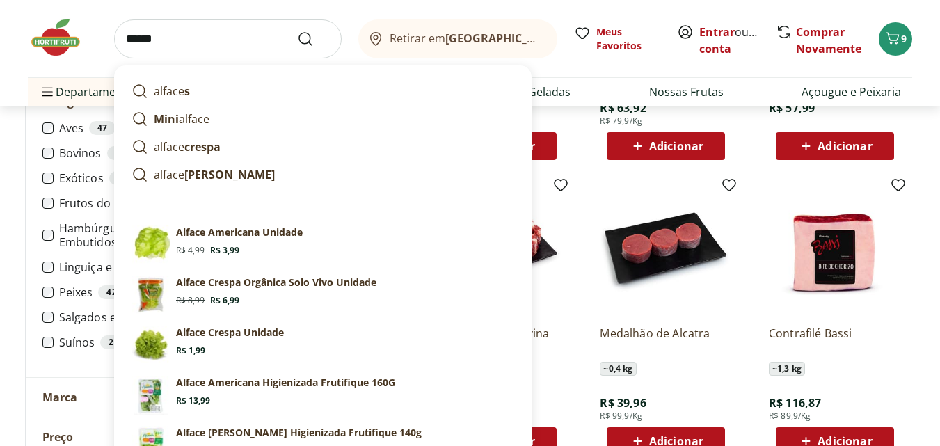
type input "******"
click at [297, 31] on button "Submit Search" at bounding box center [313, 39] width 33 height 17
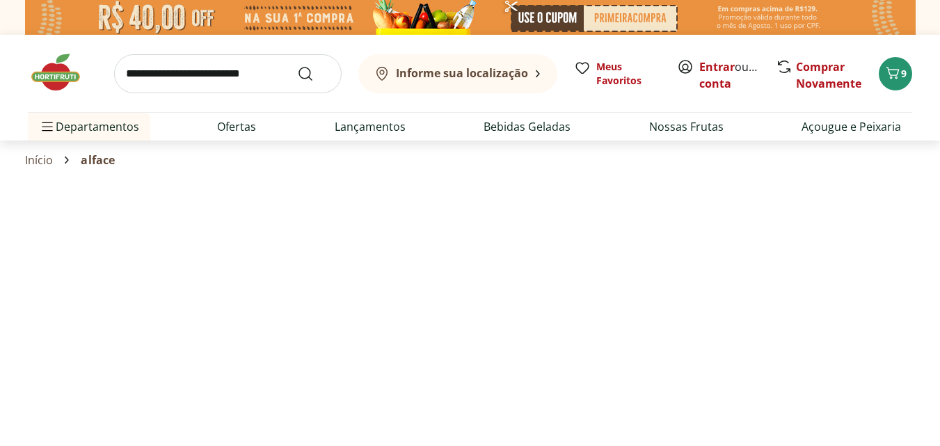
select select "**********"
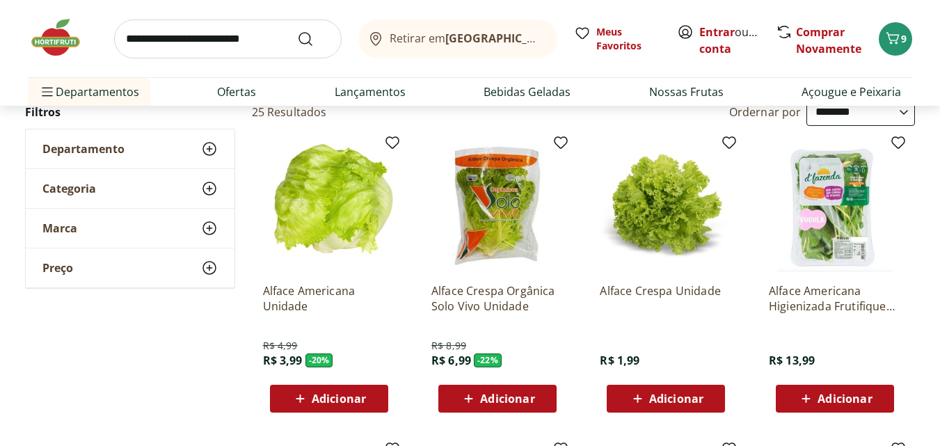
scroll to position [186, 0]
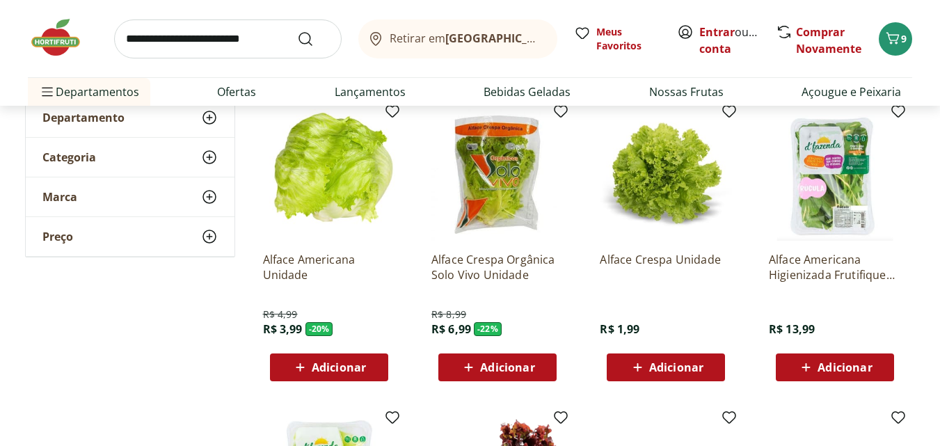
click at [335, 365] on span "Adicionar" at bounding box center [339, 367] width 54 height 11
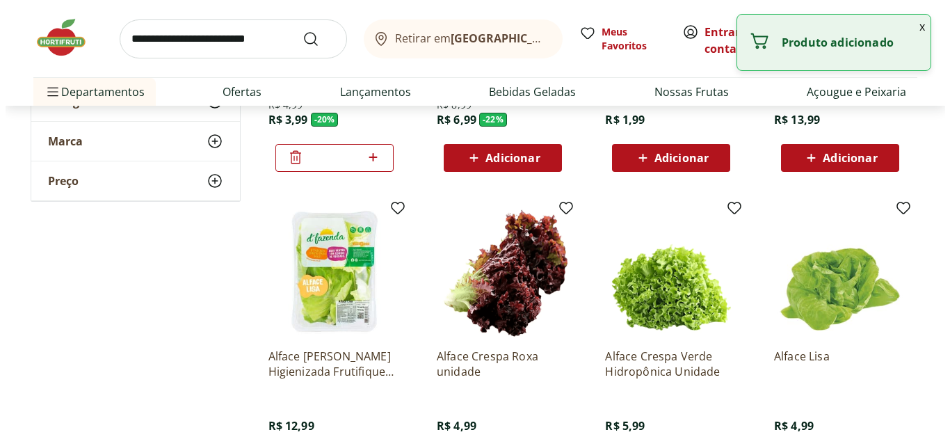
scroll to position [464, 0]
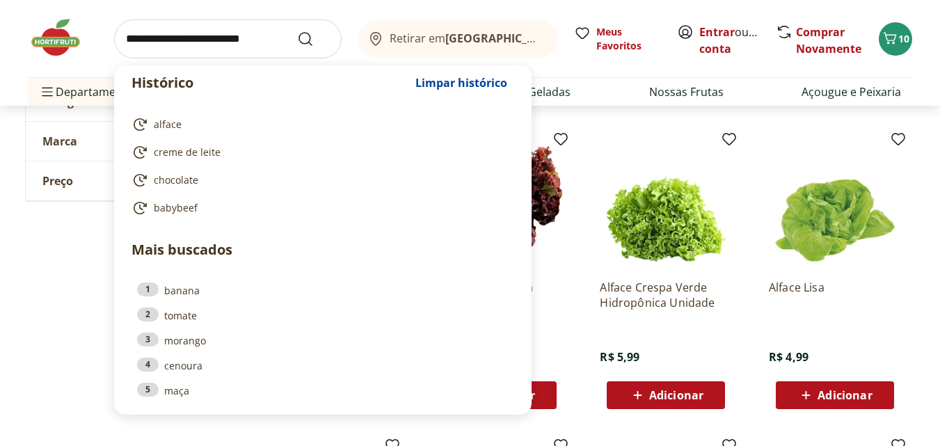
click at [230, 42] on input "search" at bounding box center [228, 38] width 228 height 39
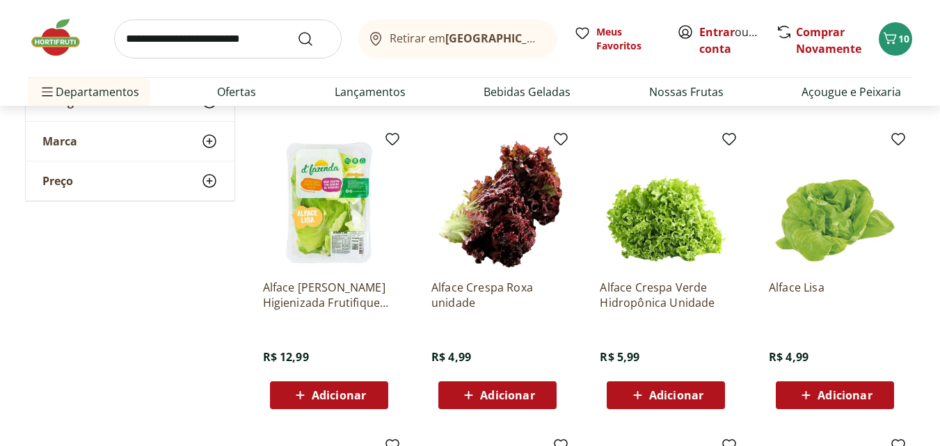
drag, startPoint x: 87, startPoint y: 256, endPoint x: 83, endPoint y: 242, distance: 14.5
click at [83, 247] on div "**********" at bounding box center [470, 293] width 891 height 1010
click at [899, 40] on span "10" at bounding box center [903, 38] width 11 height 13
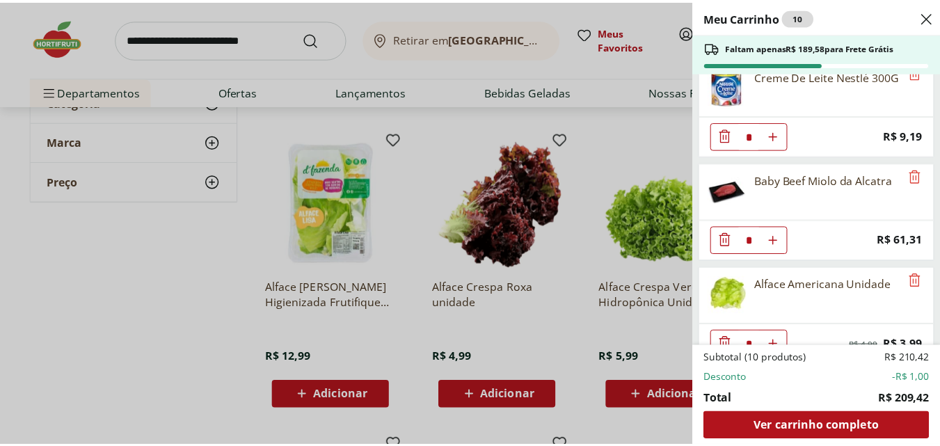
scroll to position [358, 0]
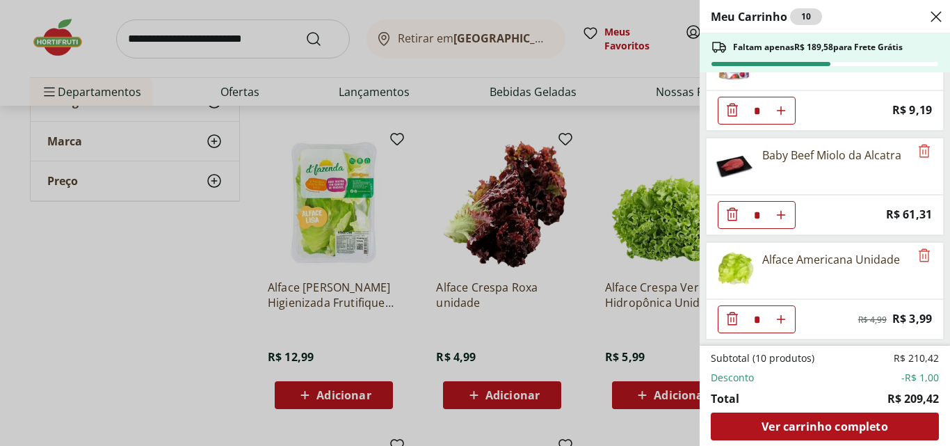
click at [235, 47] on div "Meu Carrinho 10 Faltam apenas R$ 189,58 para Frete Grátis Filé de Tilápia Fresc…" at bounding box center [475, 223] width 950 height 446
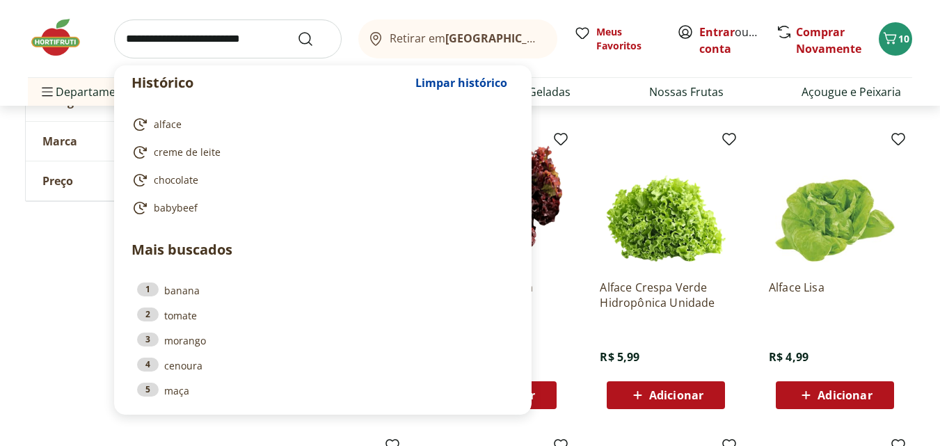
click at [230, 38] on input "search" at bounding box center [228, 38] width 228 height 39
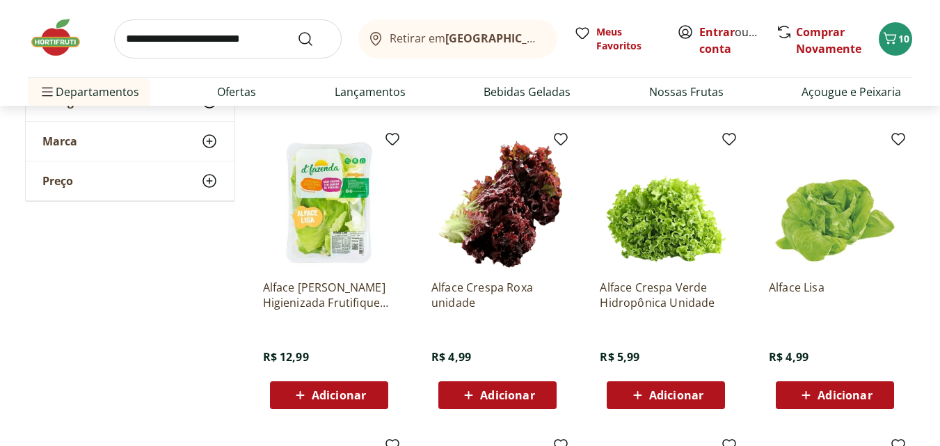
click at [70, 346] on div "**********" at bounding box center [470, 293] width 891 height 1010
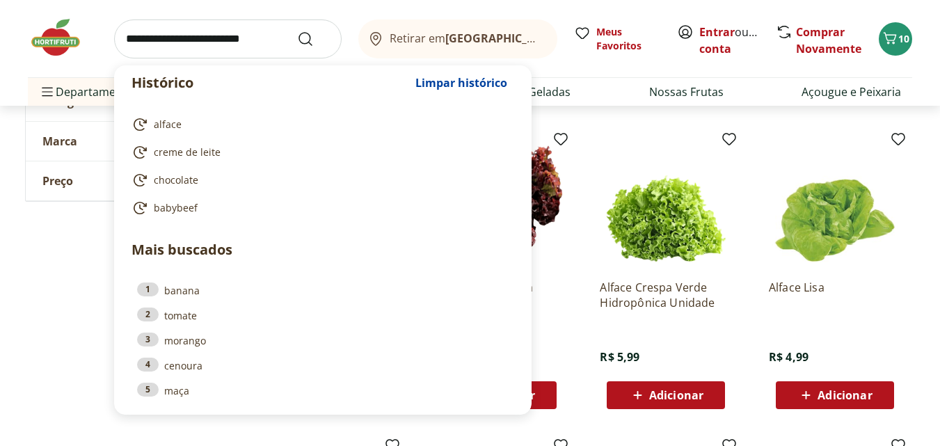
click at [214, 45] on input "search" at bounding box center [228, 38] width 228 height 39
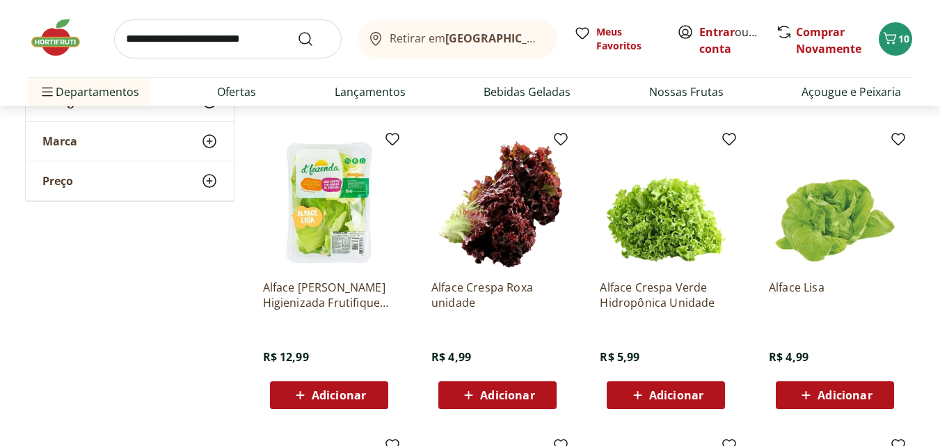
click at [36, 312] on div "**********" at bounding box center [470, 293] width 891 height 1010
click at [827, 91] on link "Açougue e Peixaria" at bounding box center [851, 91] width 99 height 17
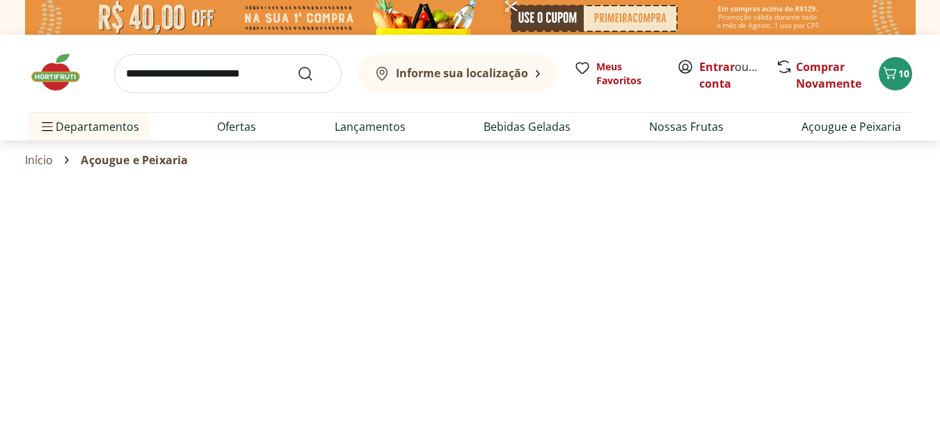
select select "**********"
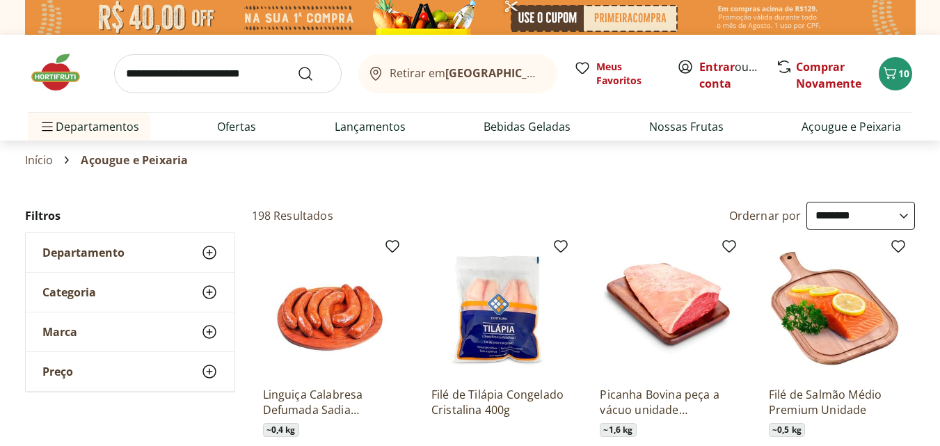
select select "**********"
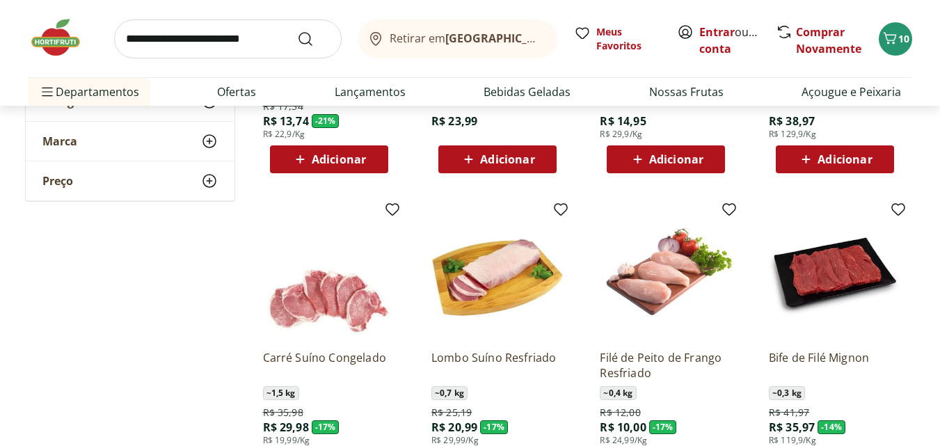
scroll to position [742, 0]
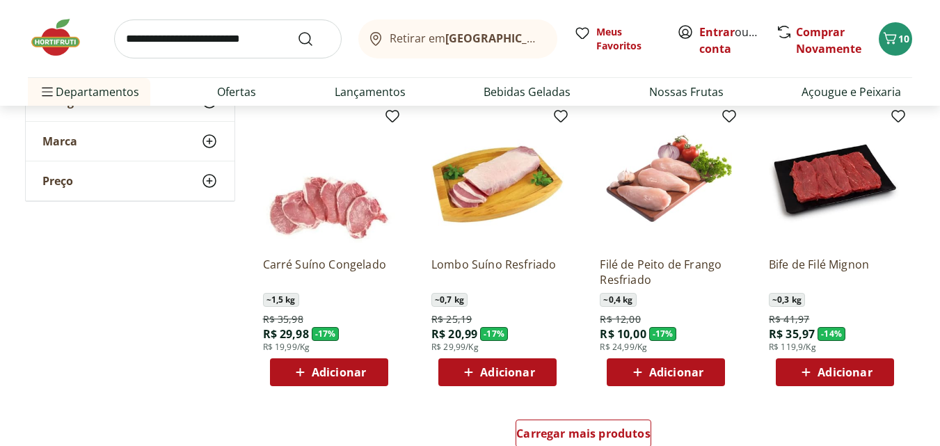
click at [192, 34] on input "search" at bounding box center [228, 38] width 228 height 39
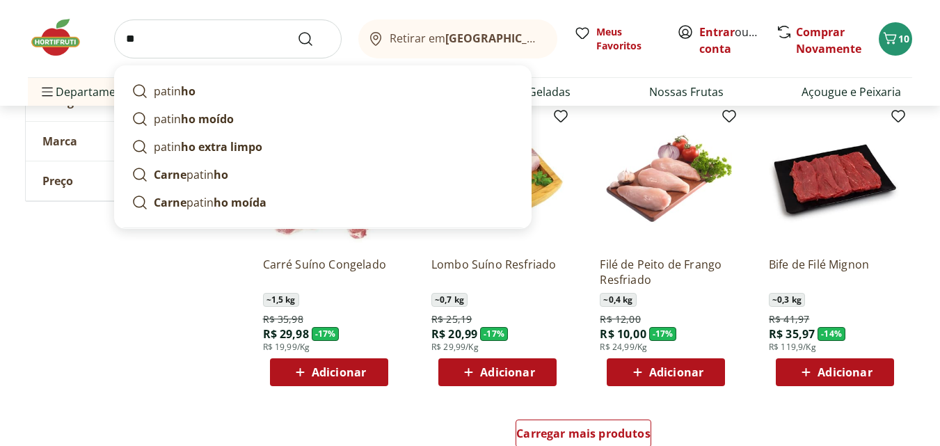
type input "*"
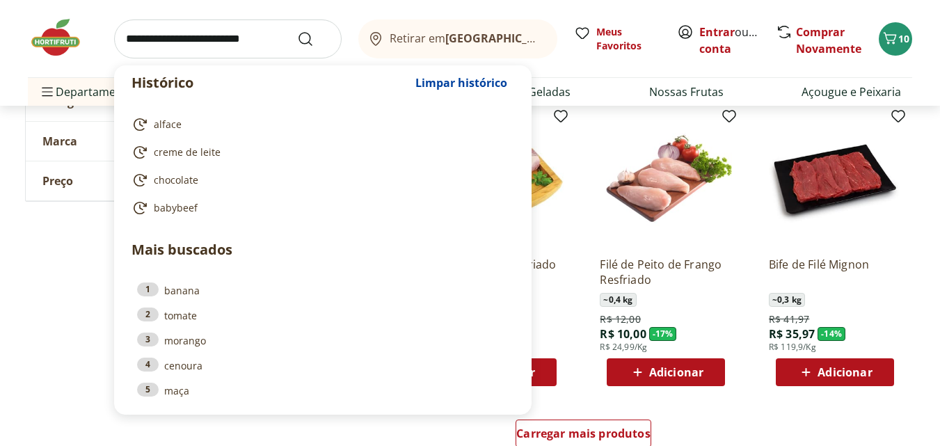
click at [185, 47] on input "search" at bounding box center [228, 38] width 228 height 39
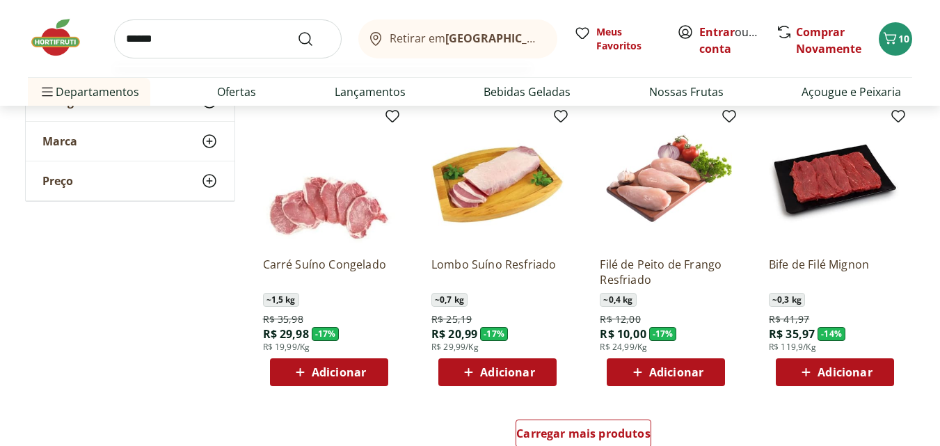
type input "******"
click at [297, 31] on button "Submit Search" at bounding box center [313, 39] width 33 height 17
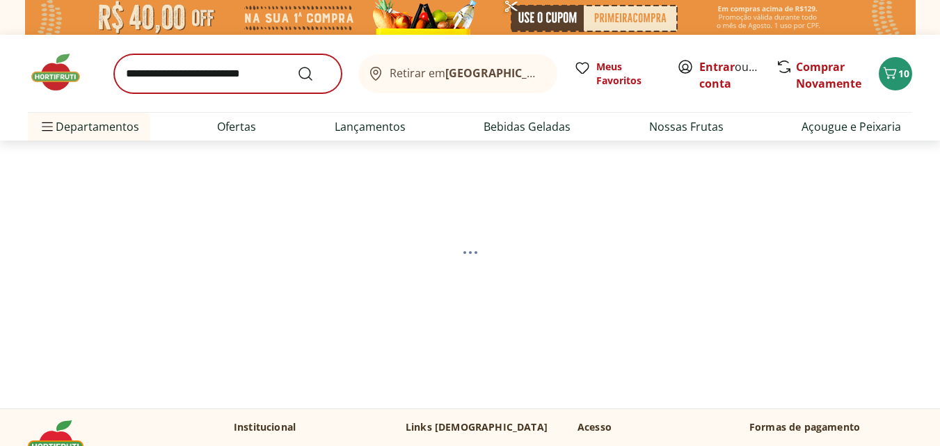
select select "**********"
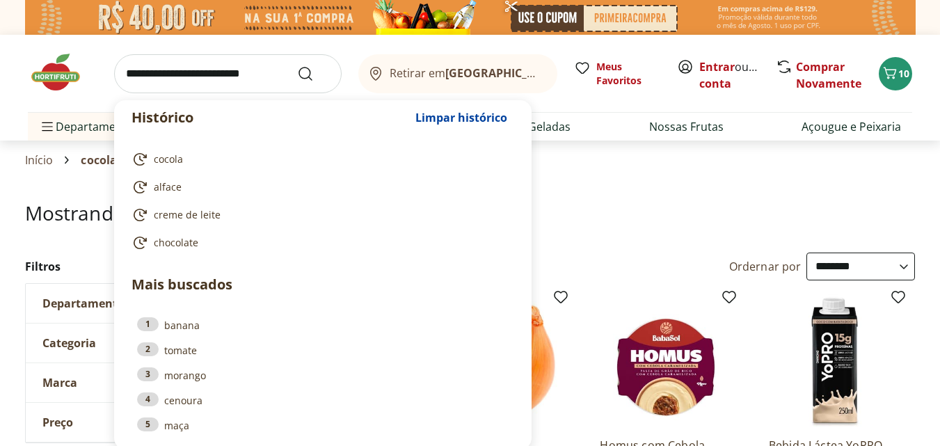
click at [241, 72] on input "search" at bounding box center [228, 73] width 228 height 39
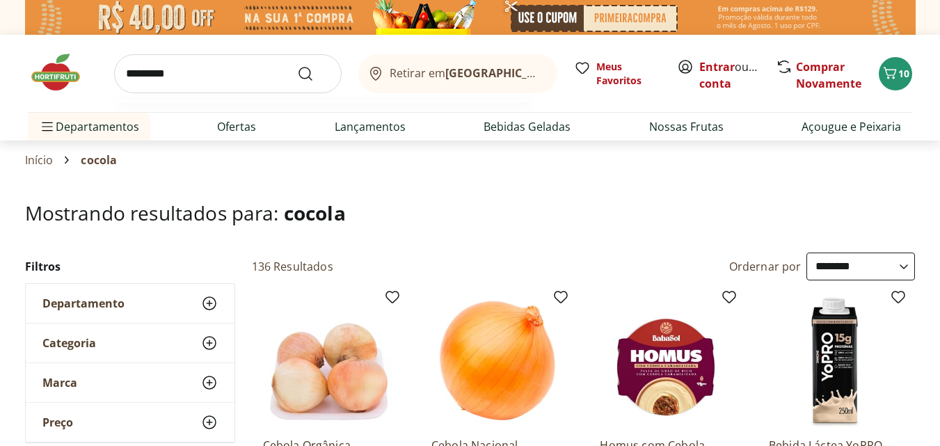
type input "*********"
click at [297, 65] on button "Submit Search" at bounding box center [313, 73] width 33 height 17
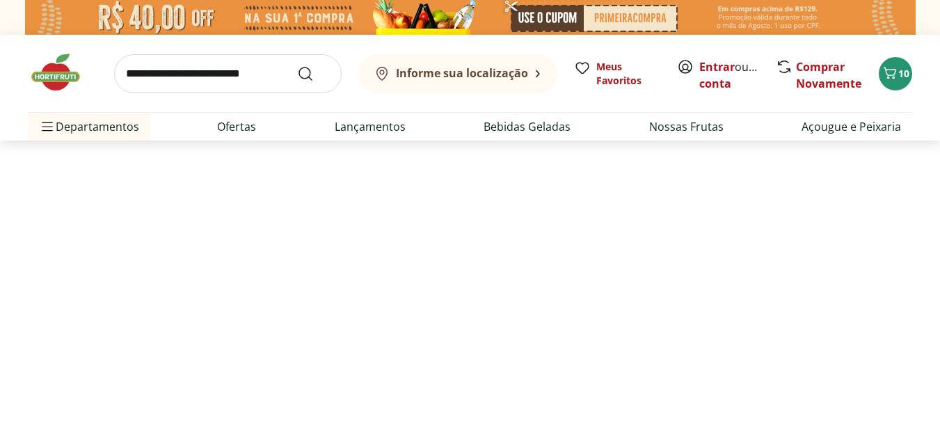
select select "**********"
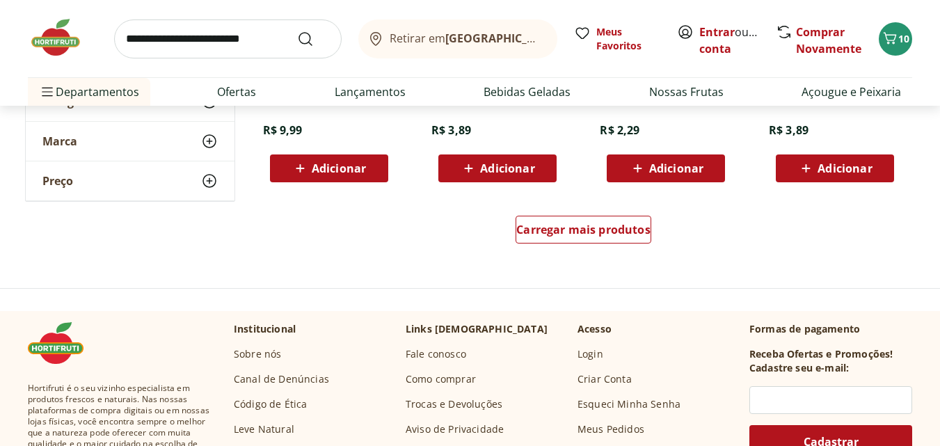
scroll to position [1021, 0]
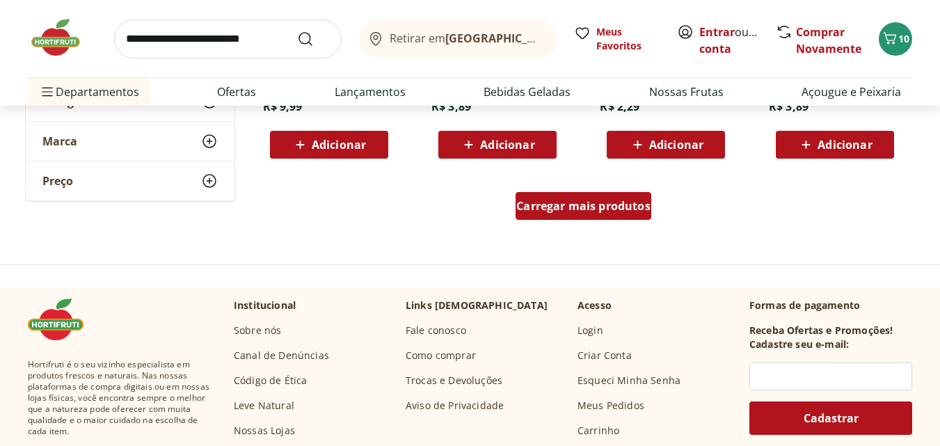
click at [583, 200] on span "Carregar mais produtos" at bounding box center [583, 205] width 134 height 11
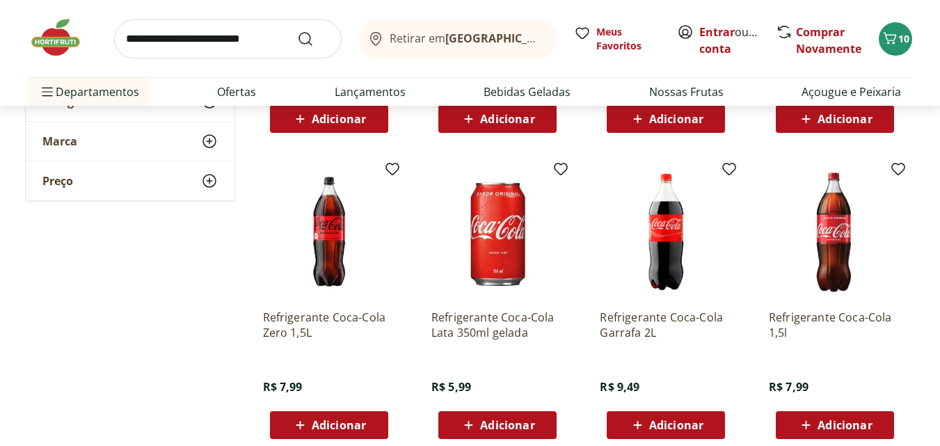
scroll to position [464, 0]
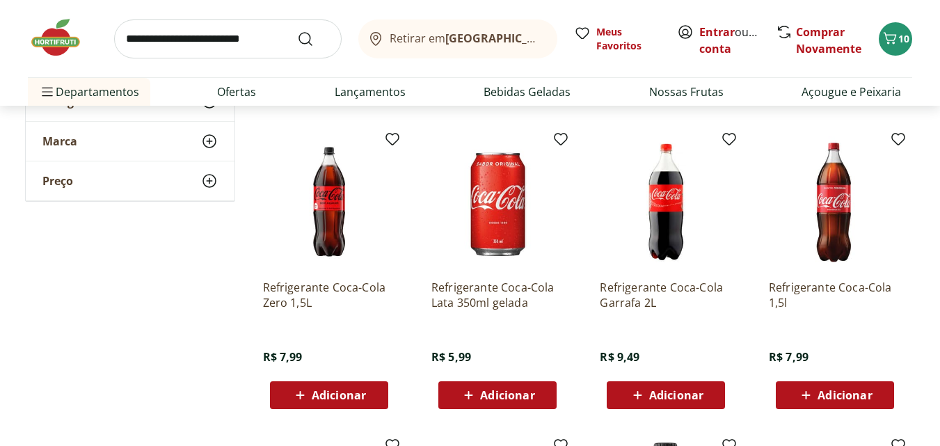
click at [320, 397] on span "Adicionar" at bounding box center [339, 395] width 54 height 11
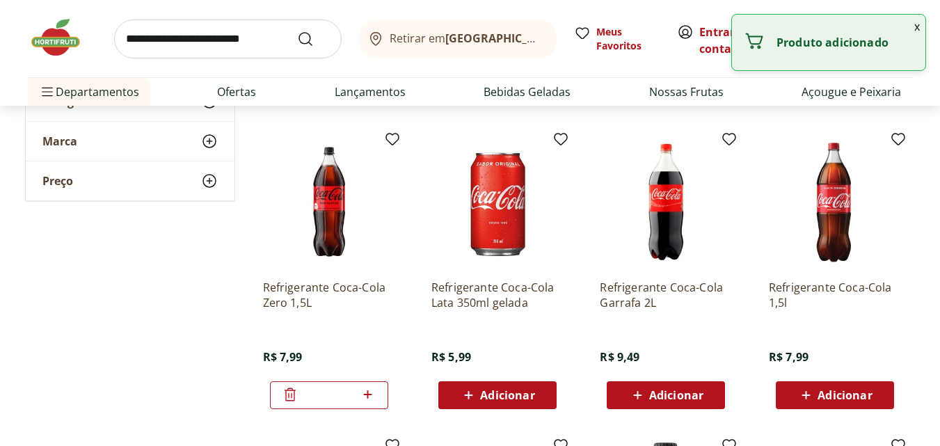
click at [369, 397] on icon at bounding box center [367, 394] width 17 height 17
click at [369, 394] on icon at bounding box center [368, 394] width 8 height 8
click at [286, 395] on icon at bounding box center [290, 394] width 17 height 17
type input "*"
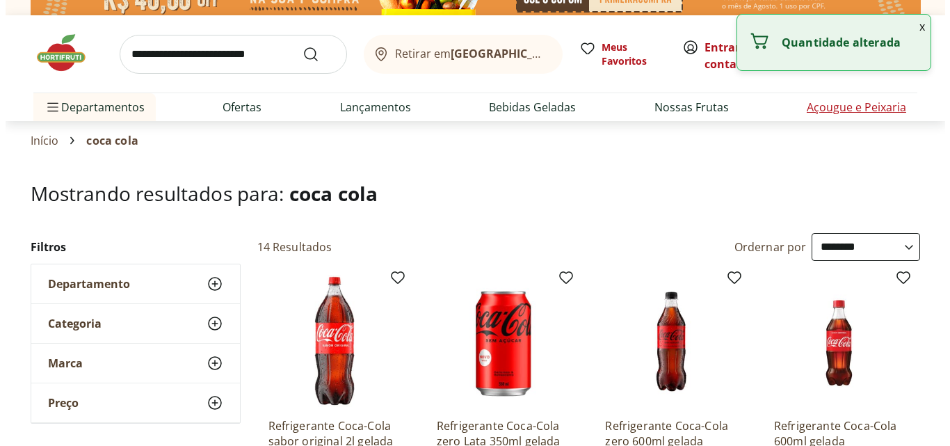
scroll to position [0, 0]
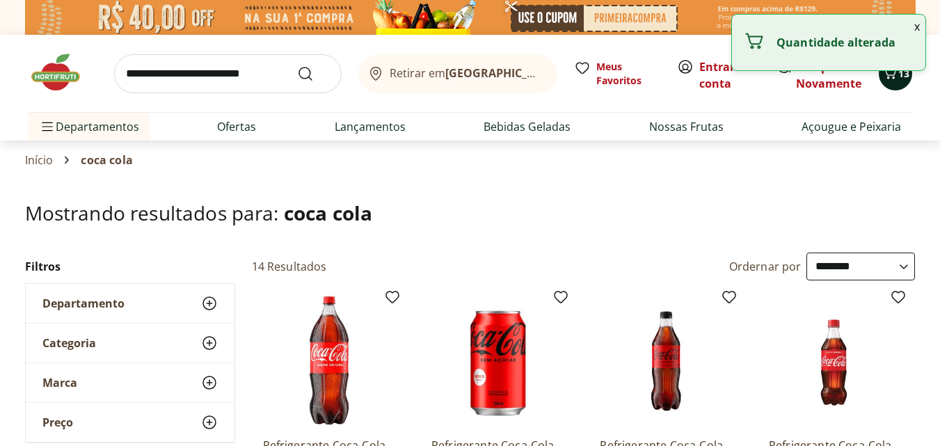
click at [900, 83] on div "13" at bounding box center [895, 74] width 11 height 22
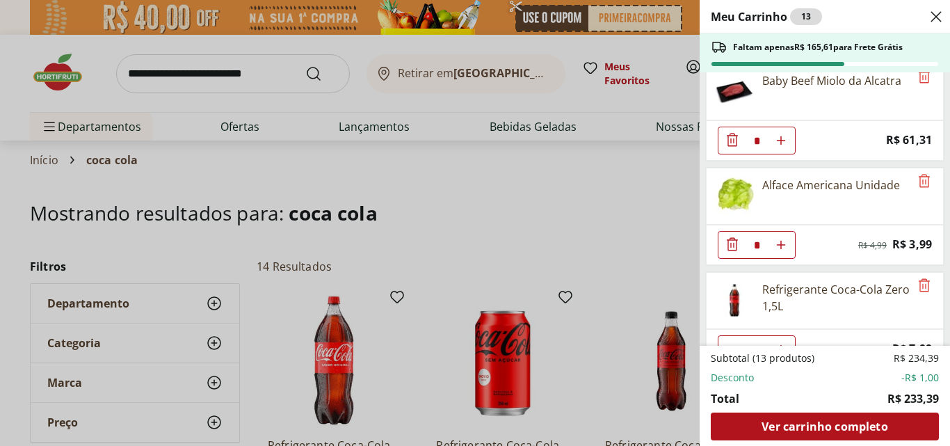
scroll to position [463, 0]
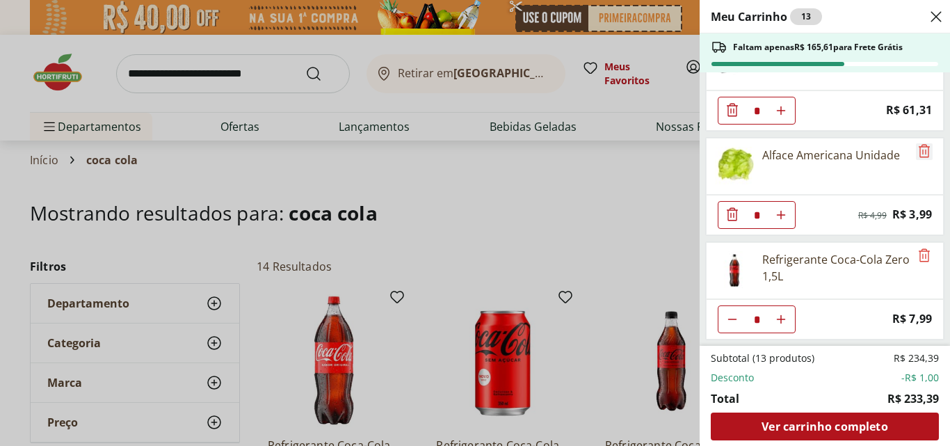
click at [919, 154] on icon "Remove" at bounding box center [924, 151] width 17 height 17
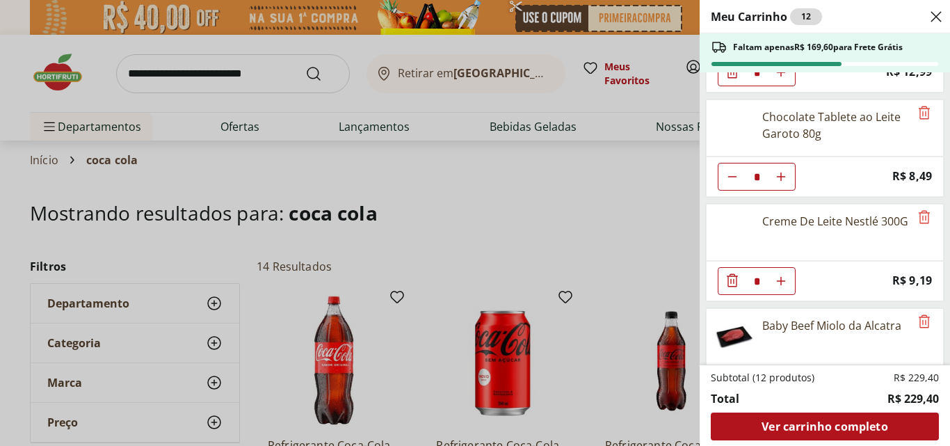
scroll to position [0, 0]
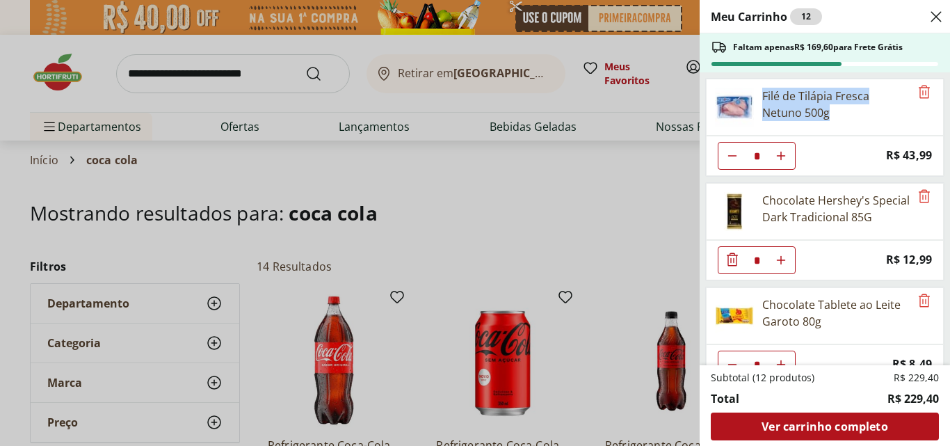
drag, startPoint x: 839, startPoint y: 118, endPoint x: 759, endPoint y: 93, distance: 83.6
click at [762, 95] on div "Filé de Tilápia Fresca Netuno 500g" at bounding box center [808, 107] width 203 height 56
copy div "Filé de Tilápia Fresca Netuno 500g"
click at [857, 118] on div "Filé de Tilápia Fresca Netuno 500g" at bounding box center [836, 104] width 147 height 33
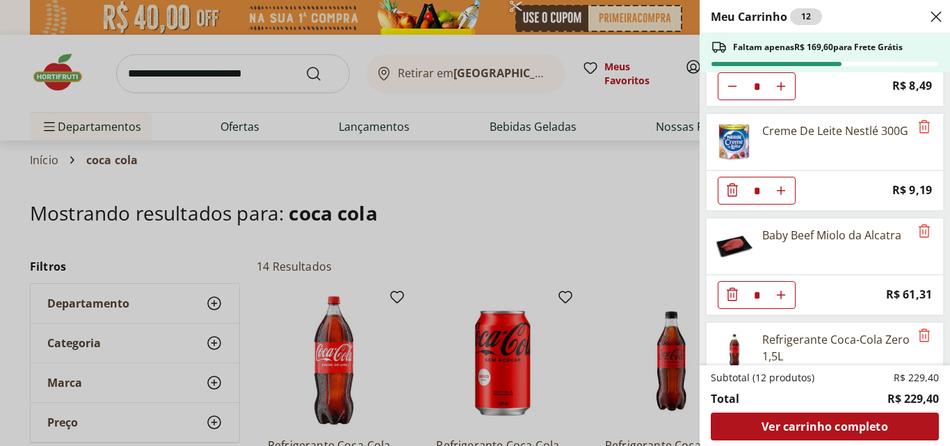
scroll to position [339, 0]
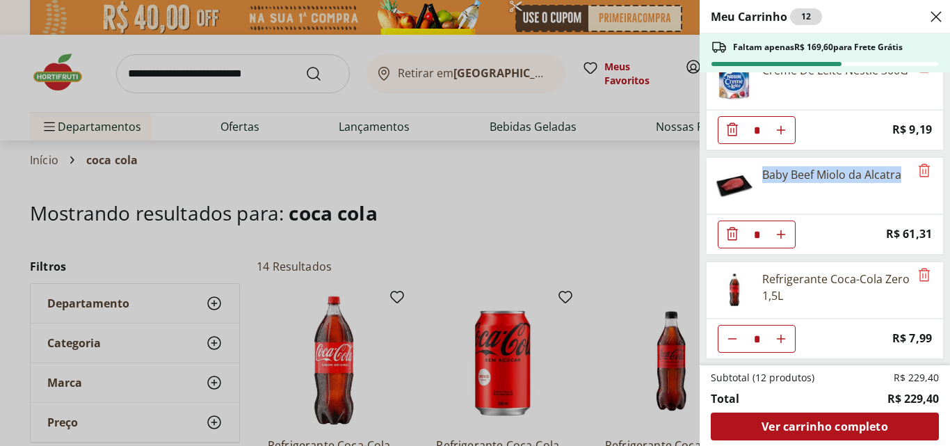
drag, startPoint x: 760, startPoint y: 168, endPoint x: 904, endPoint y: 175, distance: 143.5
click at [904, 175] on div "Baby Beef Miolo da Alcatra" at bounding box center [808, 186] width 203 height 56
copy div "Baby Beef Miolo da Alcatra"
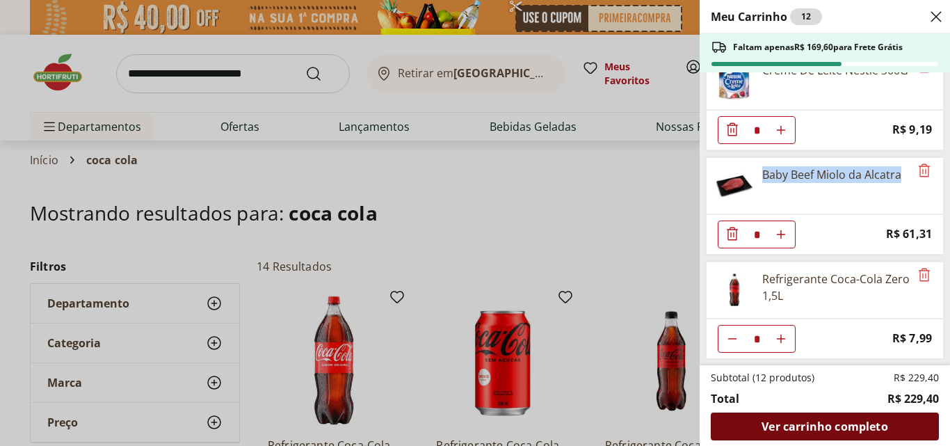
drag, startPoint x: 735, startPoint y: 182, endPoint x: 790, endPoint y: 426, distance: 250.2
click at [790, 426] on span "Ver carrinho completo" at bounding box center [825, 426] width 126 height 11
click at [790, 423] on span "Ver carrinho completo" at bounding box center [825, 426] width 126 height 11
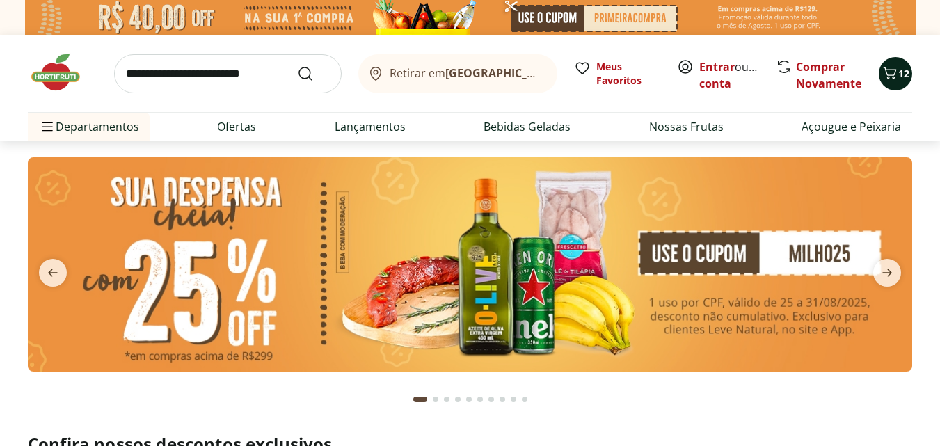
click at [890, 74] on icon "Carrinho" at bounding box center [890, 73] width 17 height 17
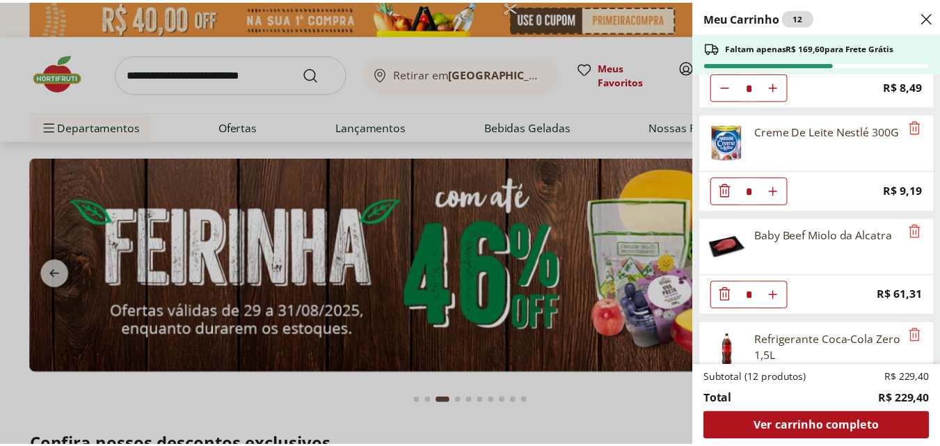
scroll to position [339, 0]
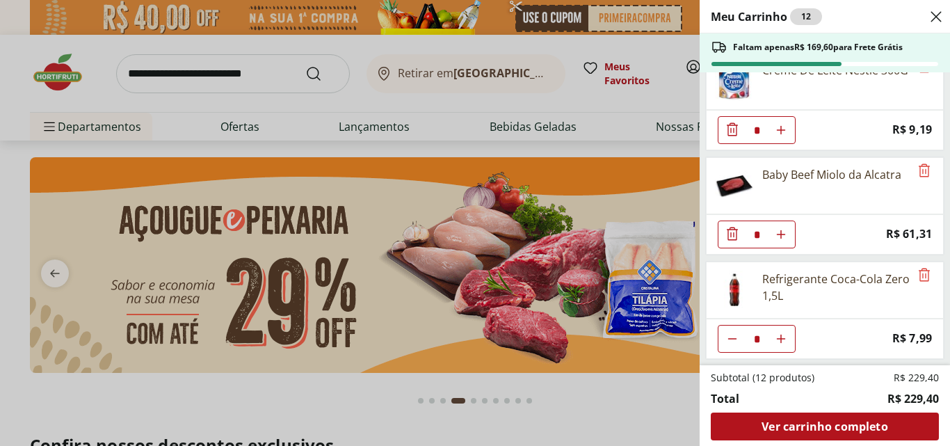
click at [235, 74] on div "Meu Carrinho 12 Faltam apenas R$ 169,60 para Frete Grátis Filé de Tilápia Fresc…" at bounding box center [475, 223] width 950 height 446
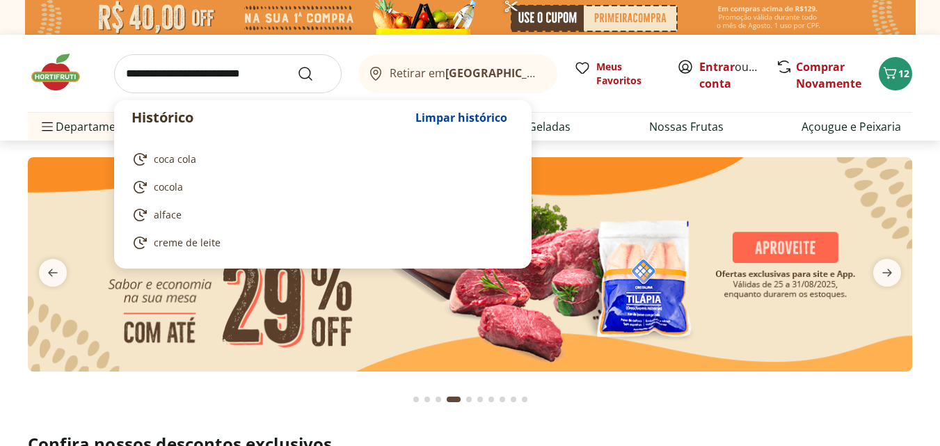
click at [234, 72] on input "search" at bounding box center [228, 73] width 228 height 39
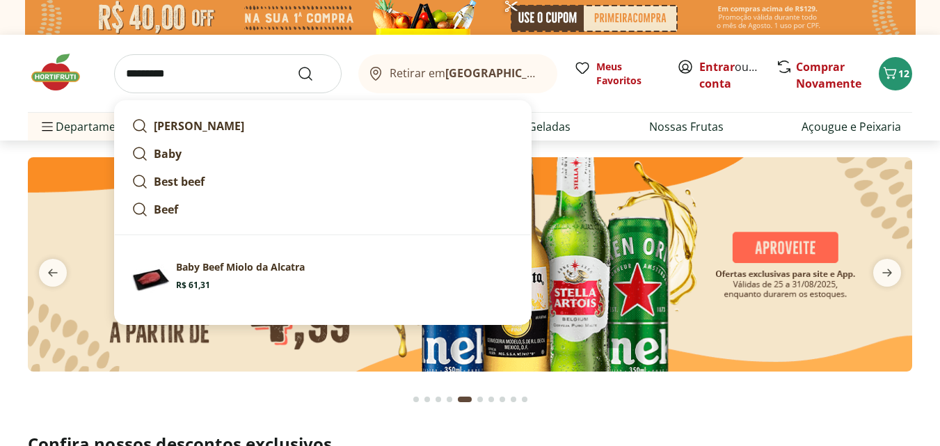
type input "*********"
click at [297, 65] on button "Submit Search" at bounding box center [313, 73] width 33 height 17
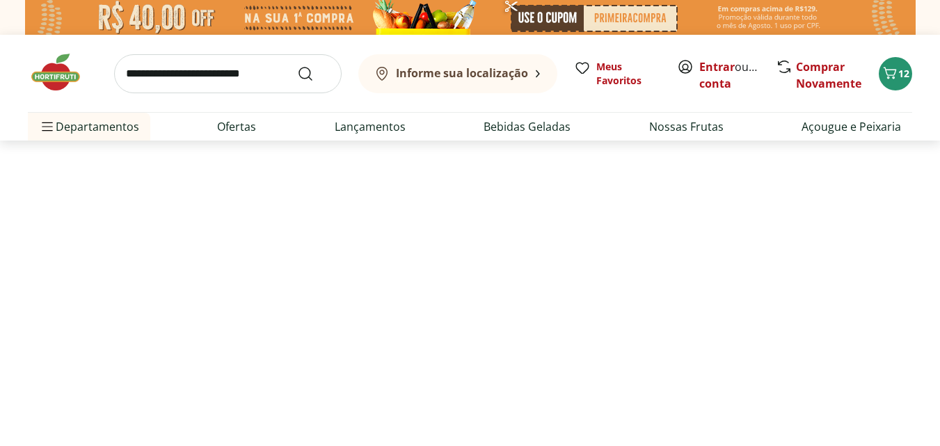
select select "**********"
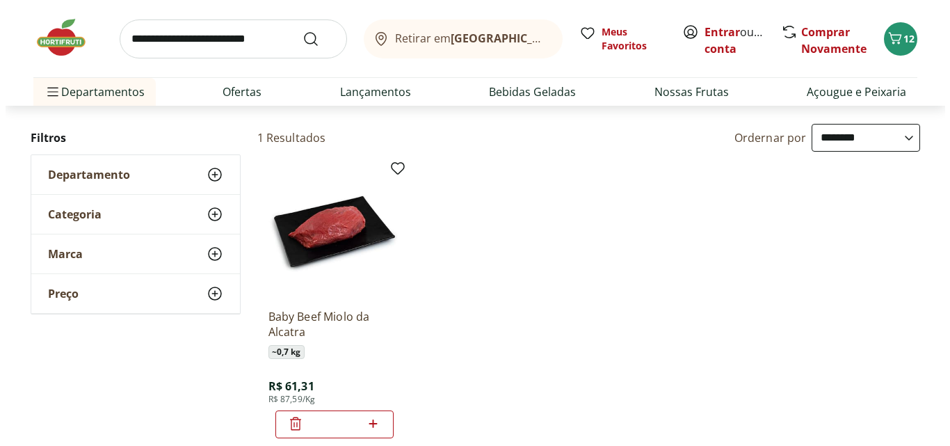
scroll to position [186, 0]
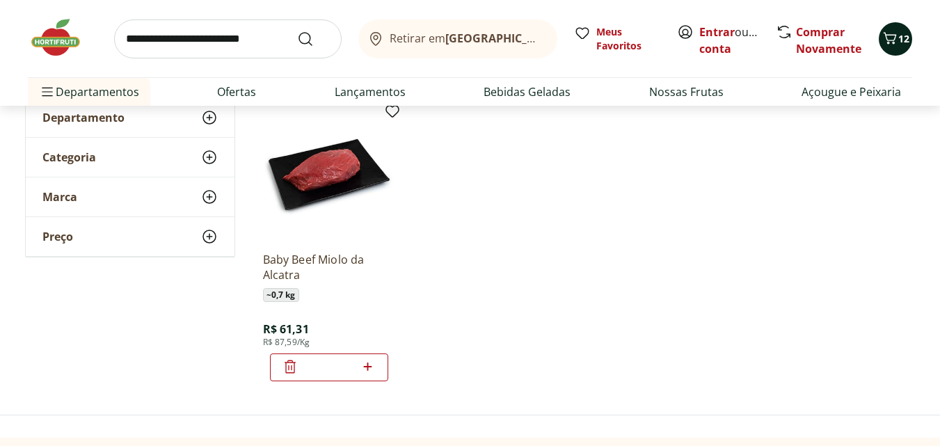
click at [888, 38] on icon "Carrinho" at bounding box center [890, 38] width 17 height 17
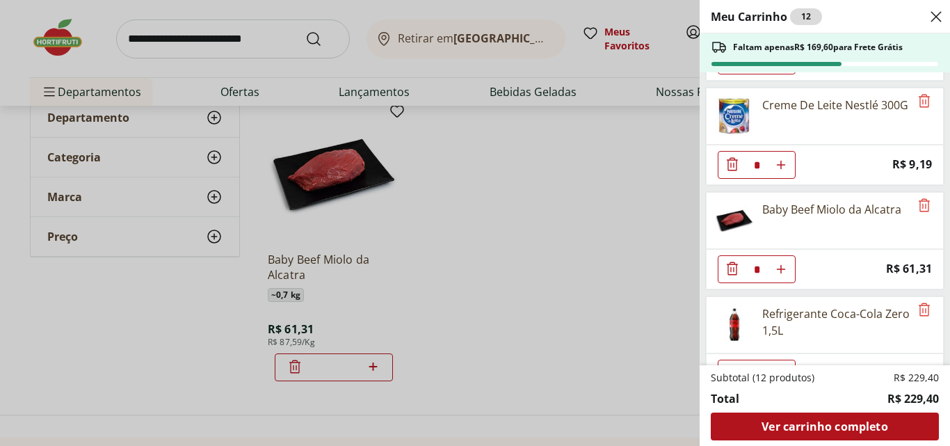
scroll to position [339, 0]
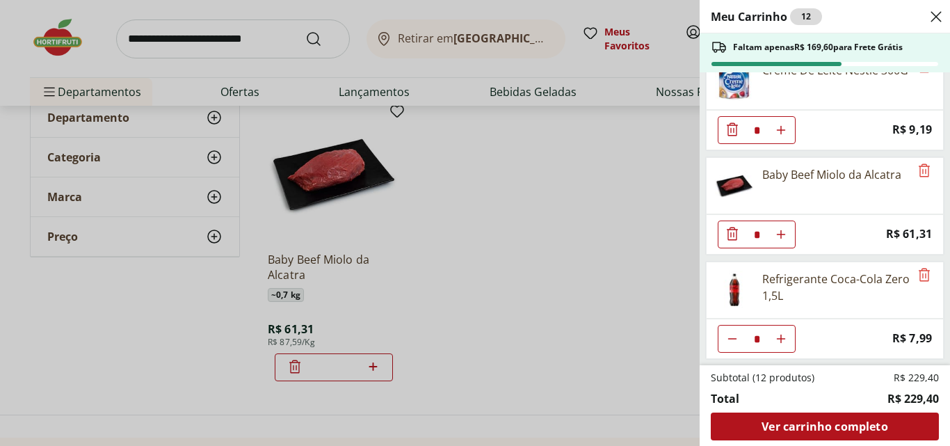
drag, startPoint x: 513, startPoint y: 184, endPoint x: 415, endPoint y: 77, distance: 145.3
click at [502, 170] on div "Meu Carrinho 12 Faltam apenas R$ 169,60 para Frete Grátis Filé de Tilápia Fresc…" at bounding box center [475, 223] width 950 height 446
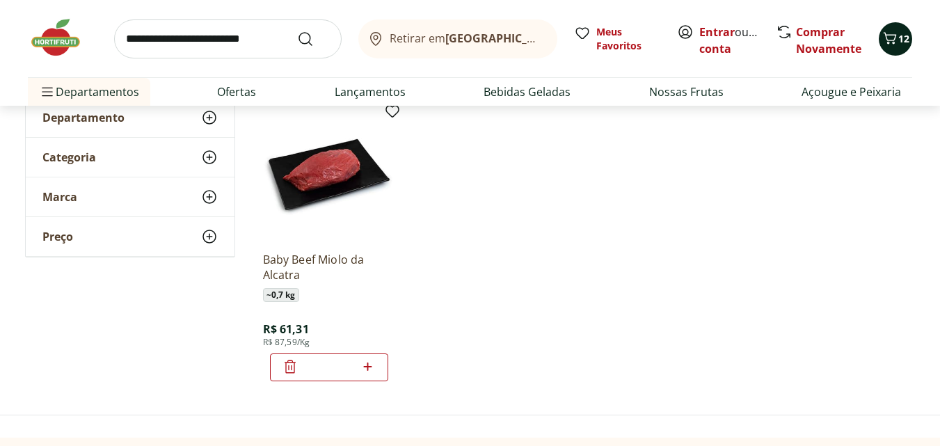
click at [901, 38] on span "12" at bounding box center [903, 38] width 11 height 13
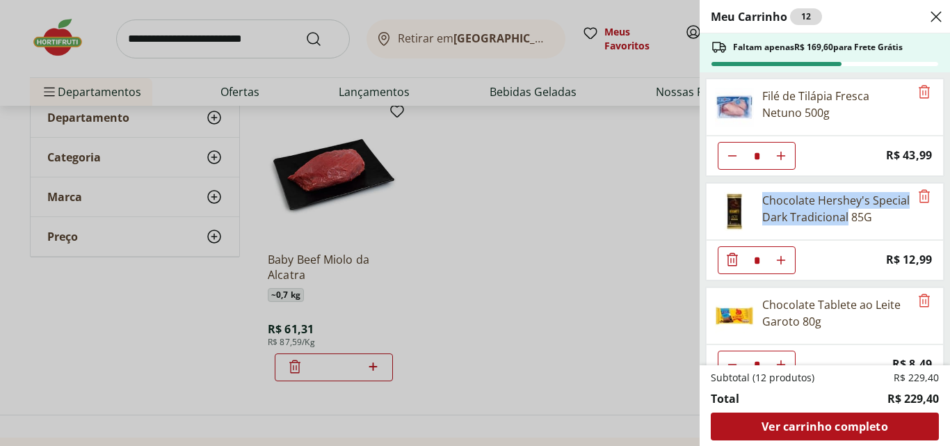
drag, startPoint x: 758, startPoint y: 191, endPoint x: 891, endPoint y: 222, distance: 135.7
click at [891, 222] on div "Chocolate Hershey's Special Dark Tradicional 85G" at bounding box center [808, 212] width 203 height 56
copy div "Chocolate Hershey's Special Dark Tradicional"
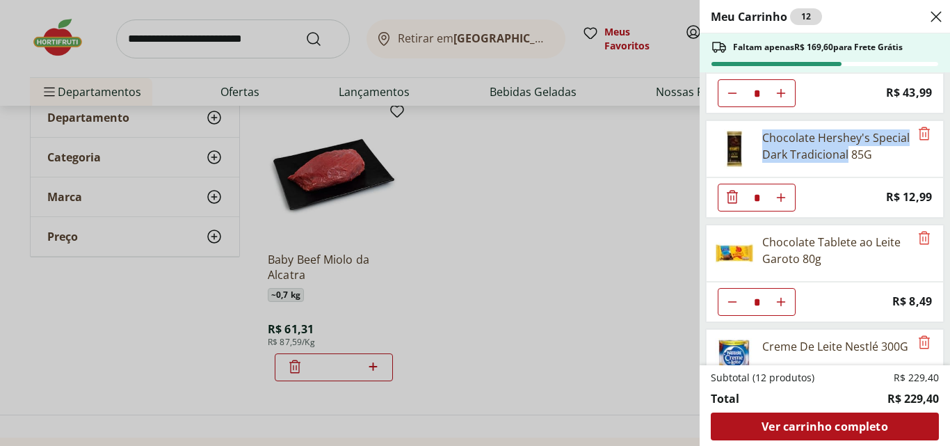
scroll to position [93, 0]
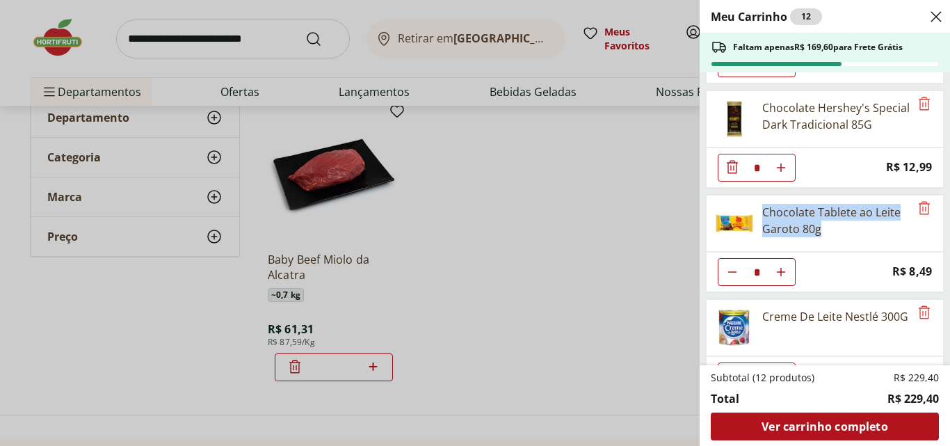
drag, startPoint x: 762, startPoint y: 207, endPoint x: 831, endPoint y: 237, distance: 75.7
click at [831, 238] on div "Chocolate Tablete ao Leite Garoto 80g" at bounding box center [808, 224] width 203 height 56
copy div "Chocolate Tablete ao Leite Garoto 80g"
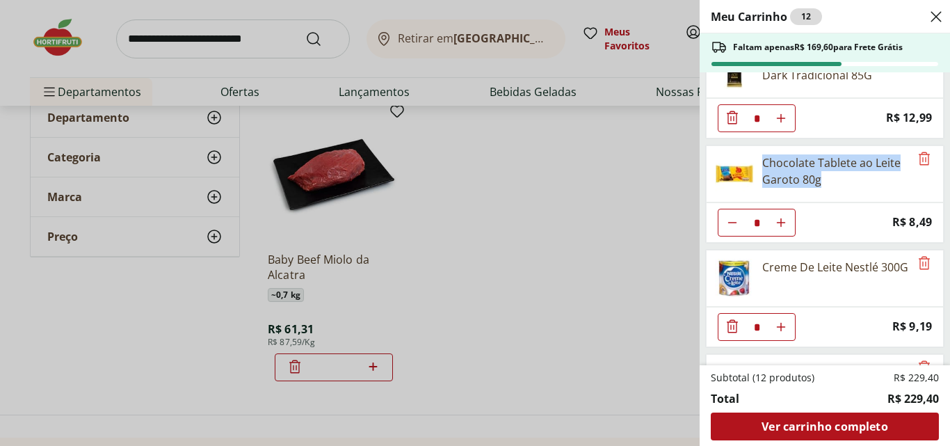
scroll to position [186, 0]
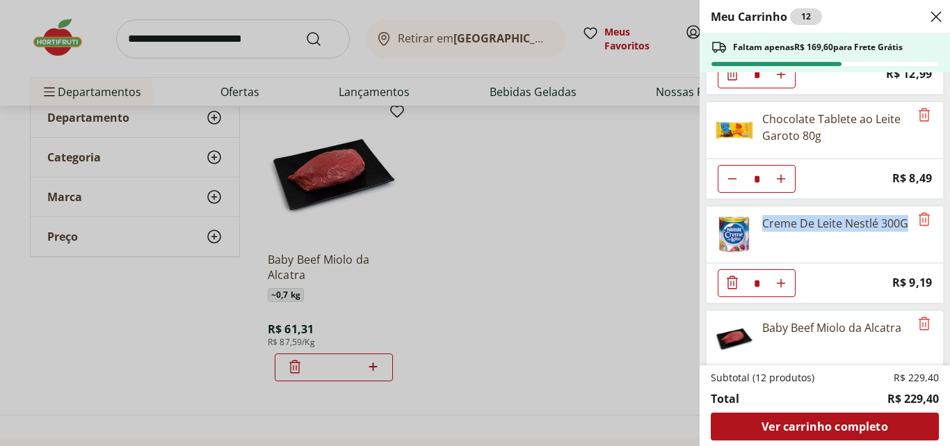
drag, startPoint x: 759, startPoint y: 218, endPoint x: 792, endPoint y: 243, distance: 41.2
click at [792, 243] on div "Creme De Leite Nestlé 300G" at bounding box center [808, 235] width 203 height 56
copy div "Creme De Leite Nestlé 300G"
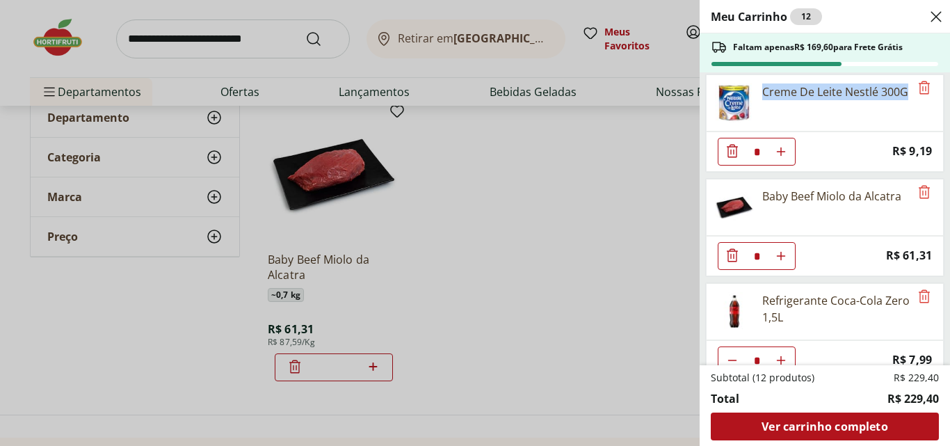
scroll to position [339, 0]
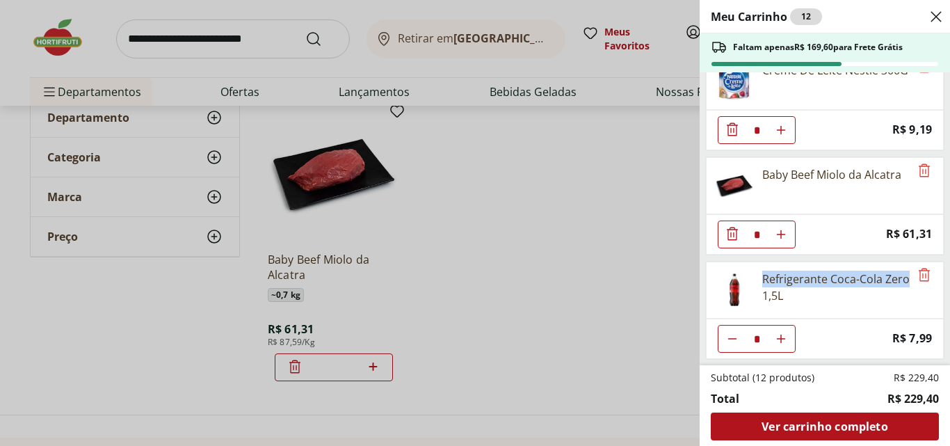
drag, startPoint x: 788, startPoint y: 287, endPoint x: 786, endPoint y: 297, distance: 10.6
click at [786, 297] on div "Refrigerante Coca-Cola Zero 1,5L" at bounding box center [808, 290] width 203 height 56
copy div "Refrigerante Coca-Cola Zero"
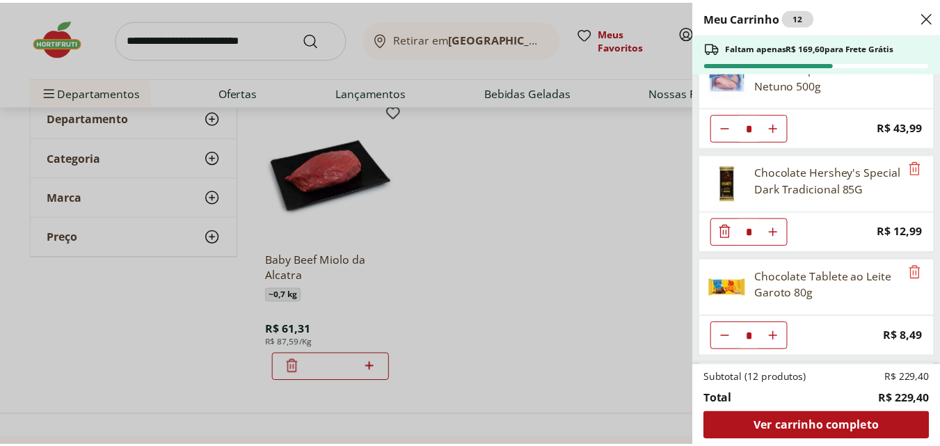
scroll to position [0, 0]
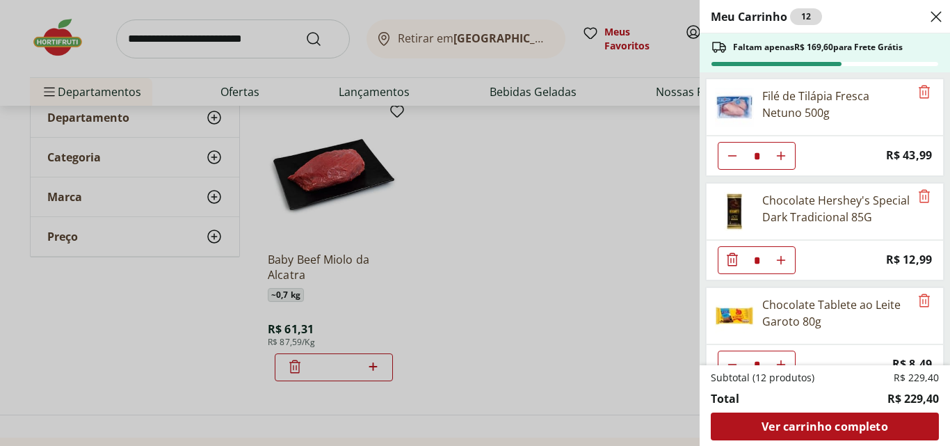
click at [273, 51] on div "Meu Carrinho 12 Faltam apenas R$ 169,60 para Frete Grátis Filé de Tilápia Fresc…" at bounding box center [475, 223] width 950 height 446
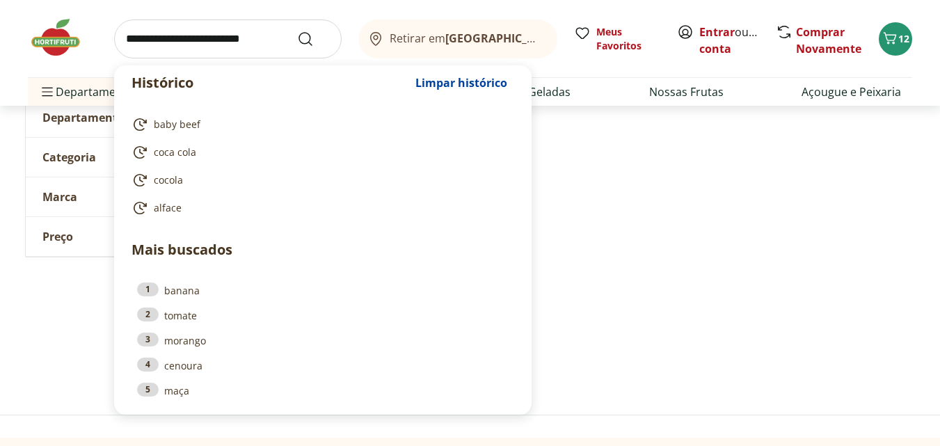
click at [246, 37] on input "search" at bounding box center [228, 38] width 228 height 39
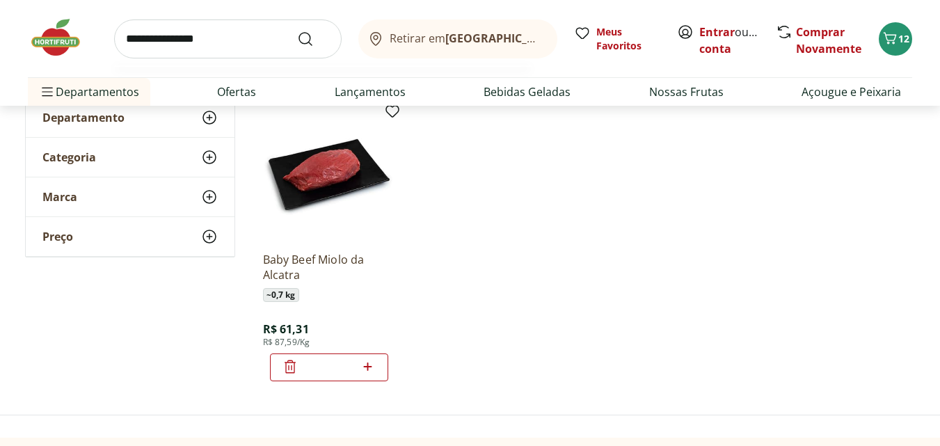
type input "**********"
click at [297, 31] on button "Submit Search" at bounding box center [313, 39] width 33 height 17
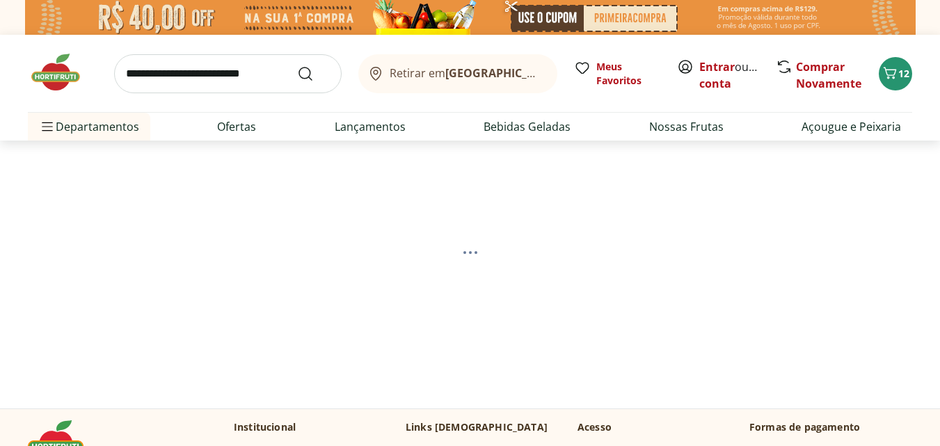
select select "**********"
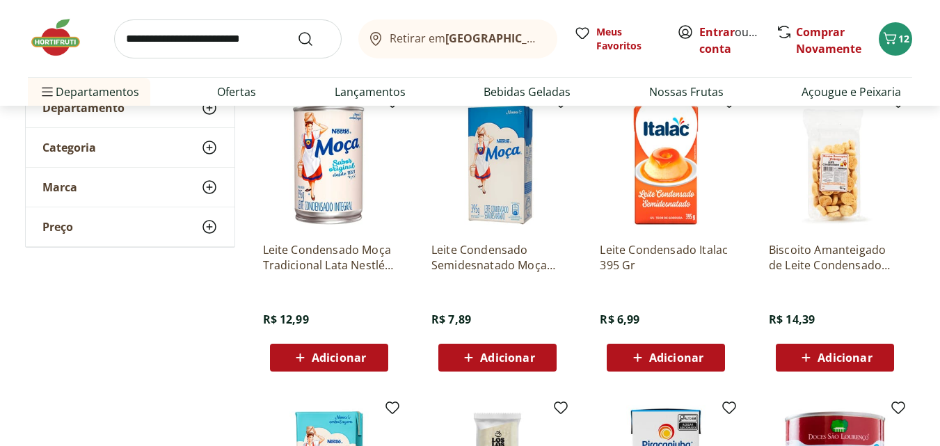
scroll to position [186, 0]
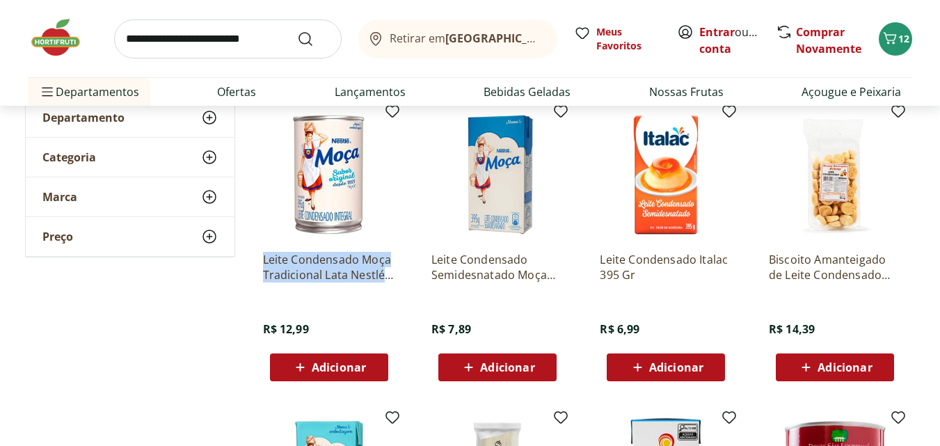
drag, startPoint x: 254, startPoint y: 246, endPoint x: 393, endPoint y: 282, distance: 143.8
click at [393, 282] on div "Leite Condensado Moça Tradicional Lata Nestlé 395G R$ 12,99 Adicionar" at bounding box center [329, 244] width 154 height 295
copy p "Leite Condensado Moça Tradicional Lata Nestlé 395G"
